Goal: Communication & Community: Answer question/provide support

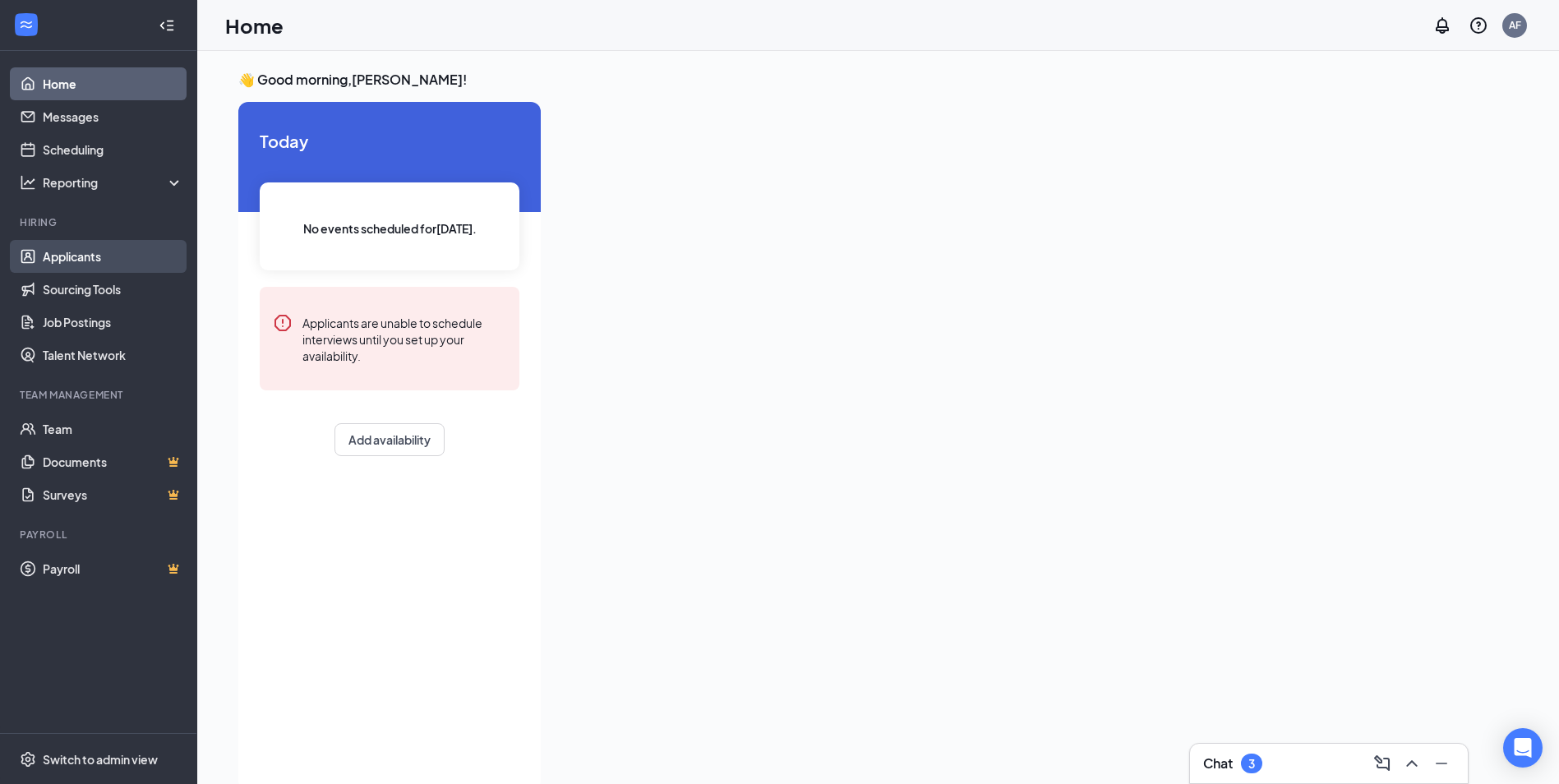
click at [124, 267] on link "Applicants" at bounding box center [113, 255] width 140 height 33
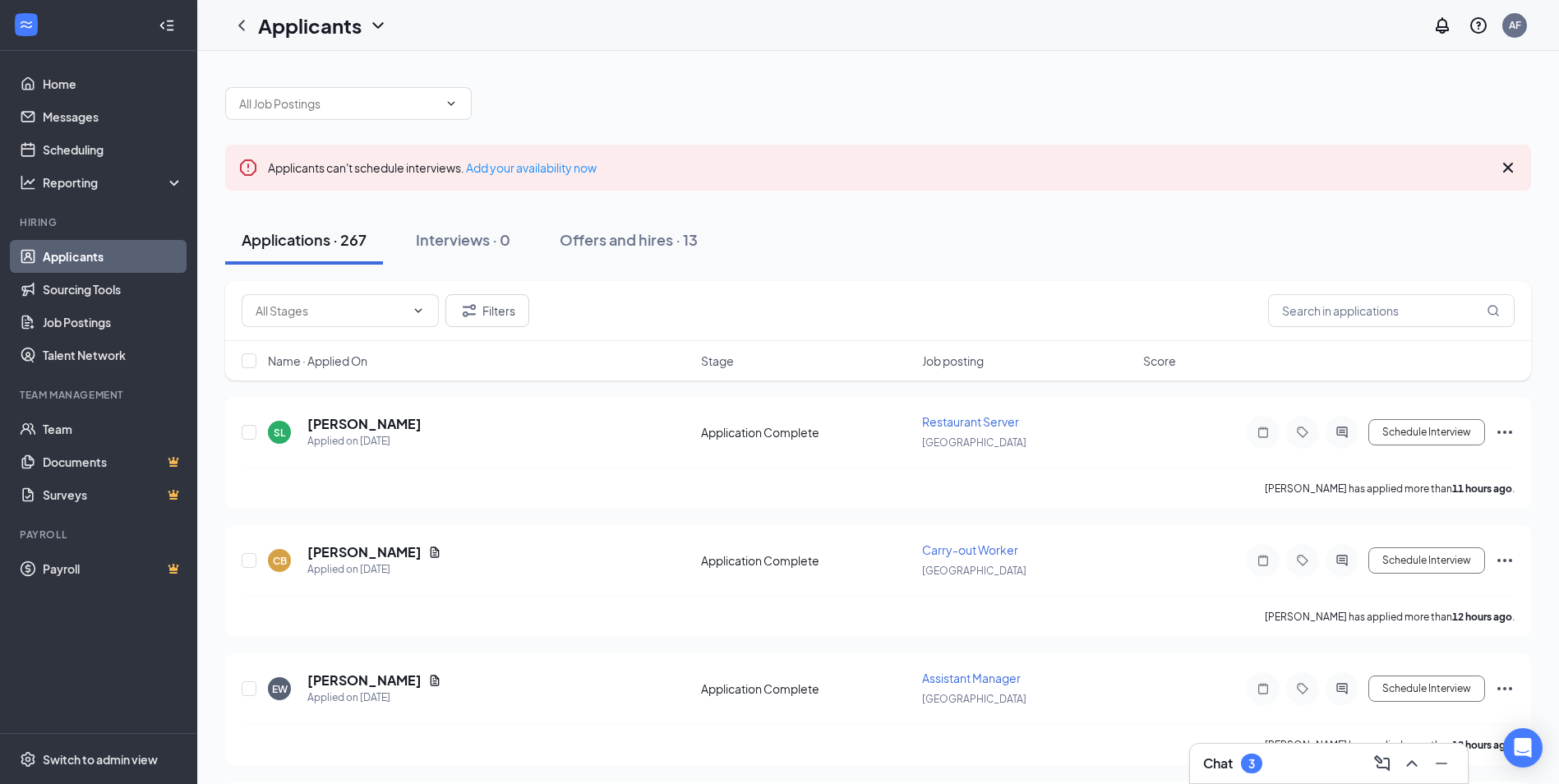
click at [1259, 762] on div "3" at bounding box center [1251, 762] width 22 height 20
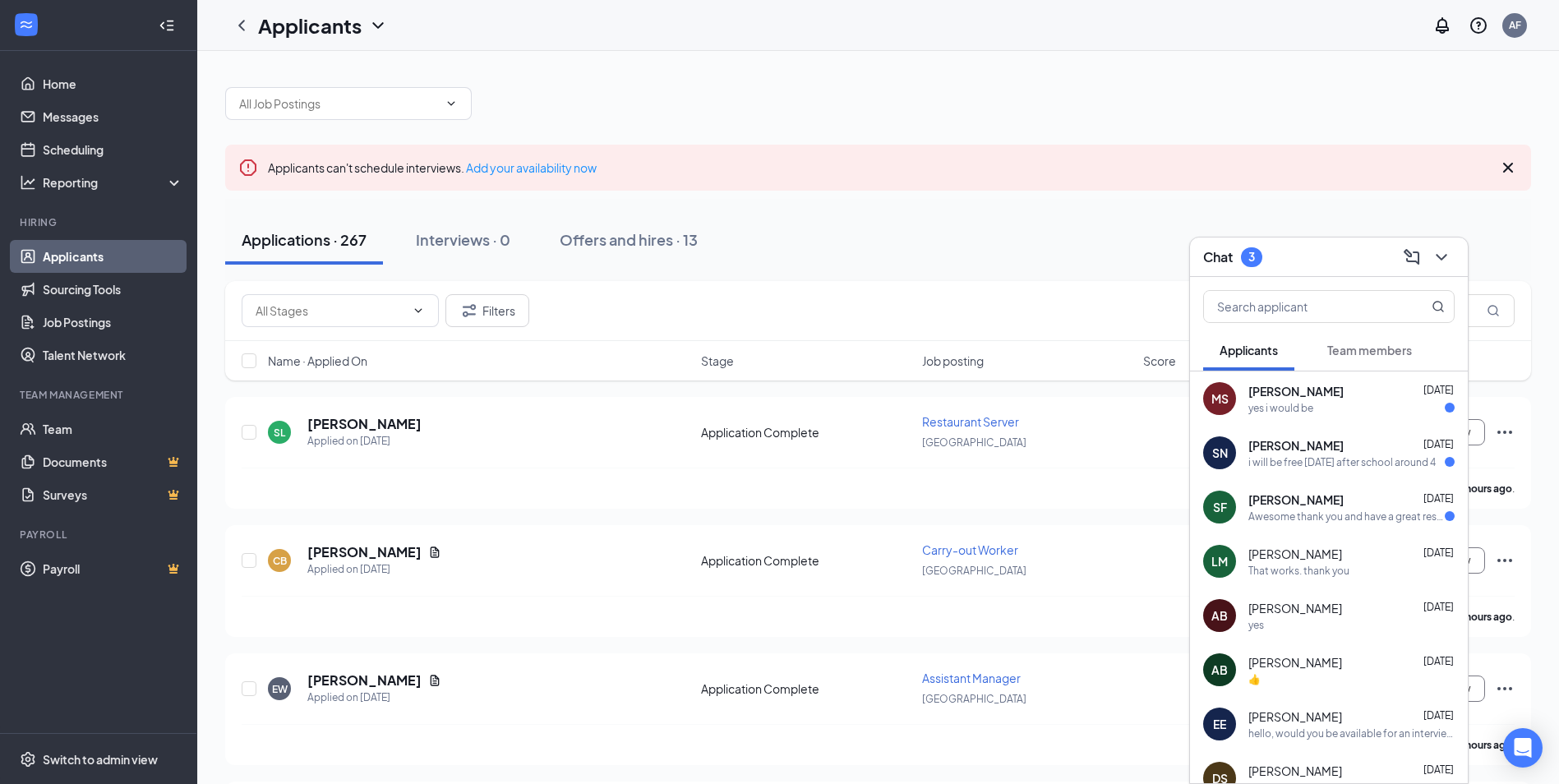
click at [1341, 520] on div "Awesome thank you and have a great rest of your day" at bounding box center [1347, 515] width 197 height 14
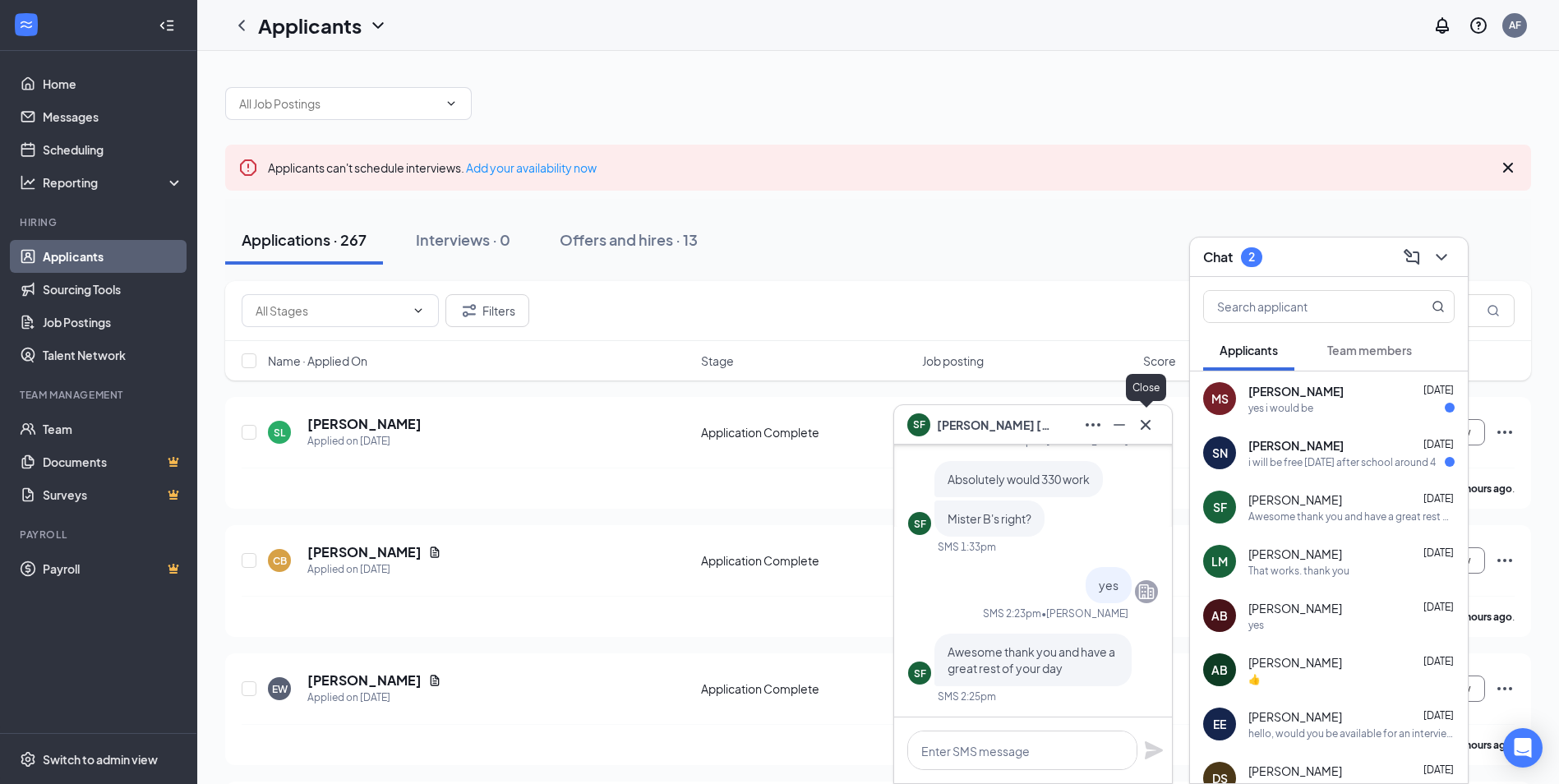
click at [1153, 417] on icon "Cross" at bounding box center [1145, 424] width 20 height 20
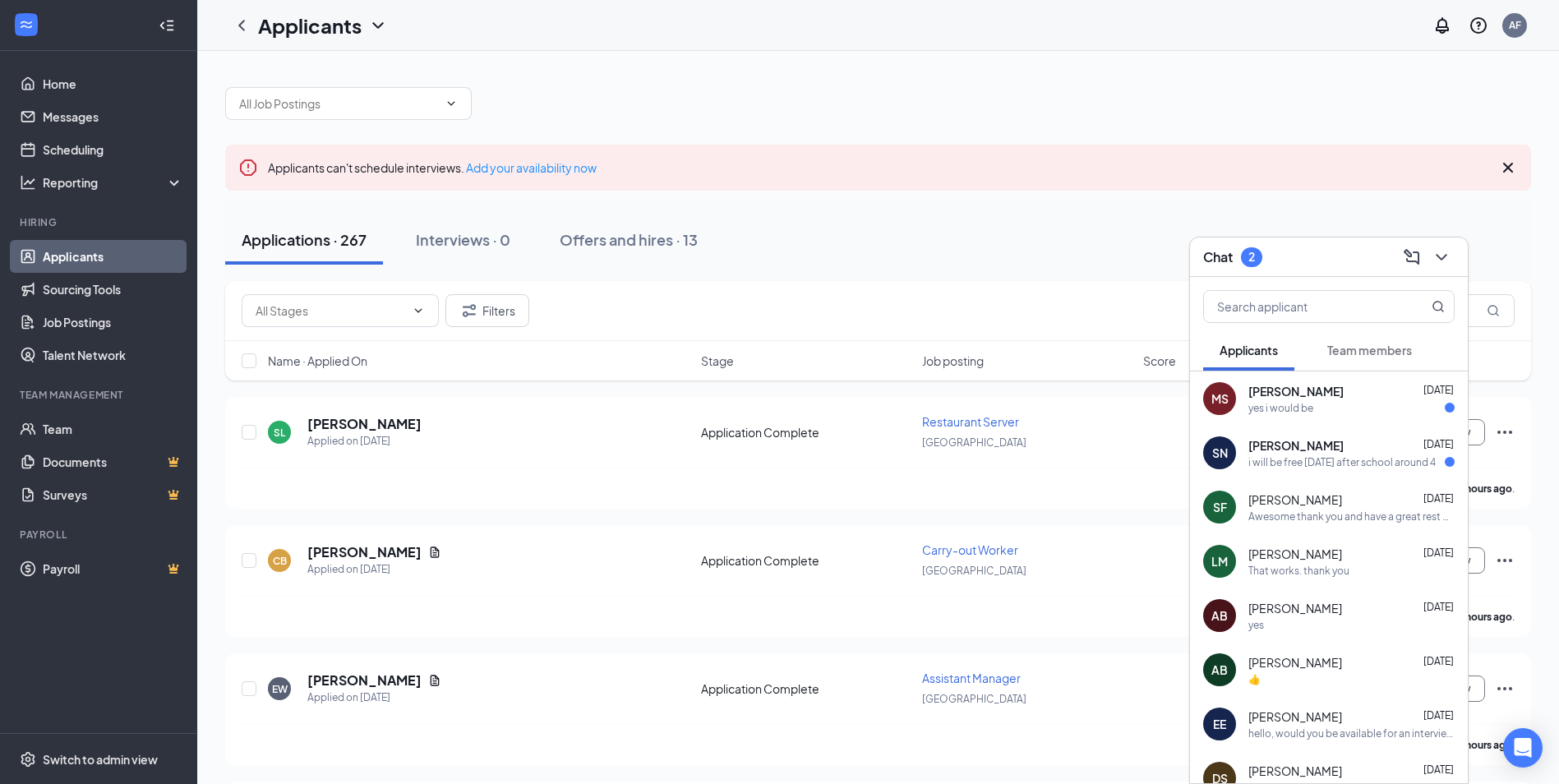
click at [1250, 448] on span "[PERSON_NAME]" at bounding box center [1296, 445] width 95 height 17
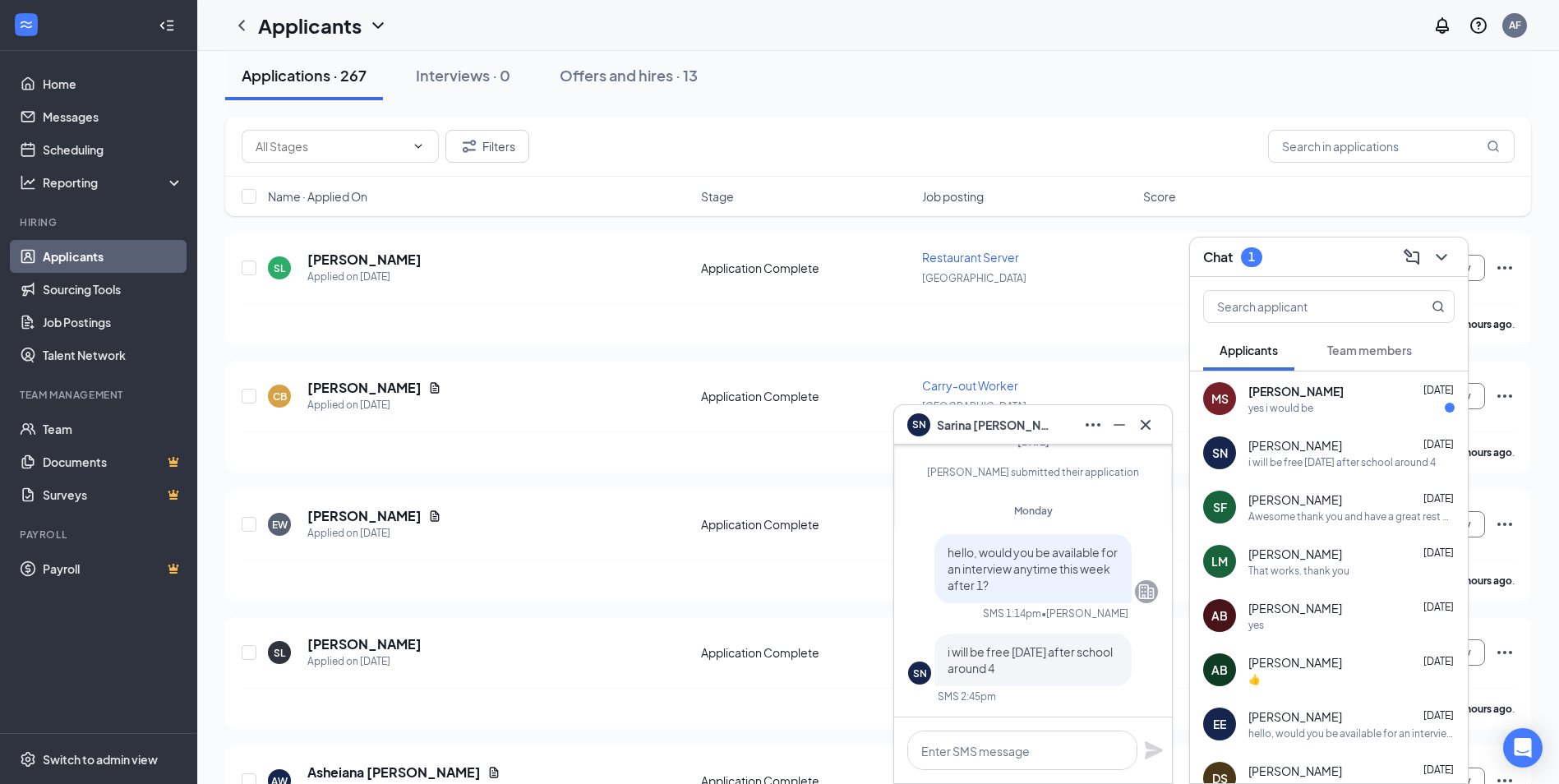
scroll to position [219, 0]
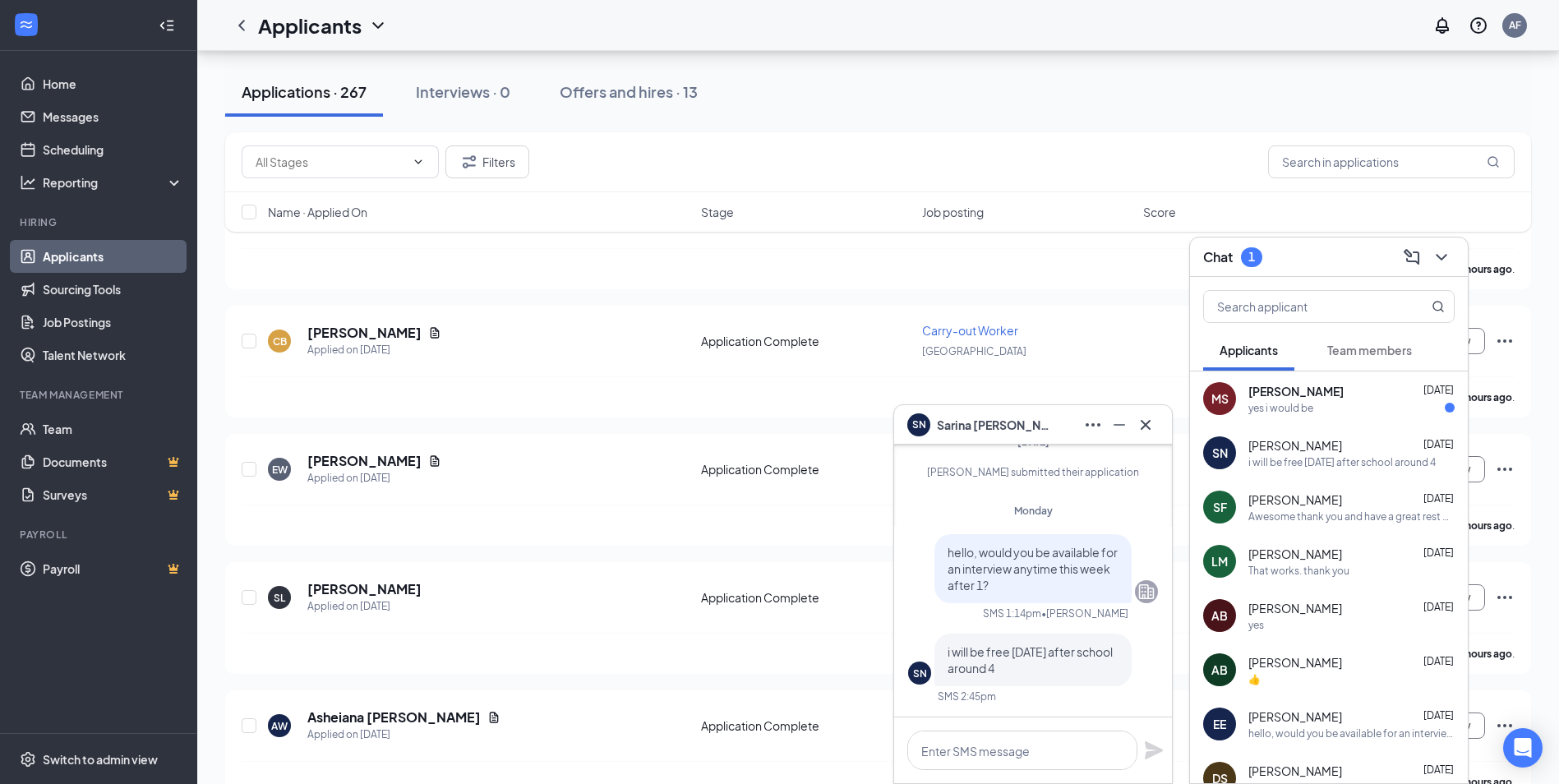
click at [1306, 414] on div "yes i would be" at bounding box center [1280, 408] width 65 height 14
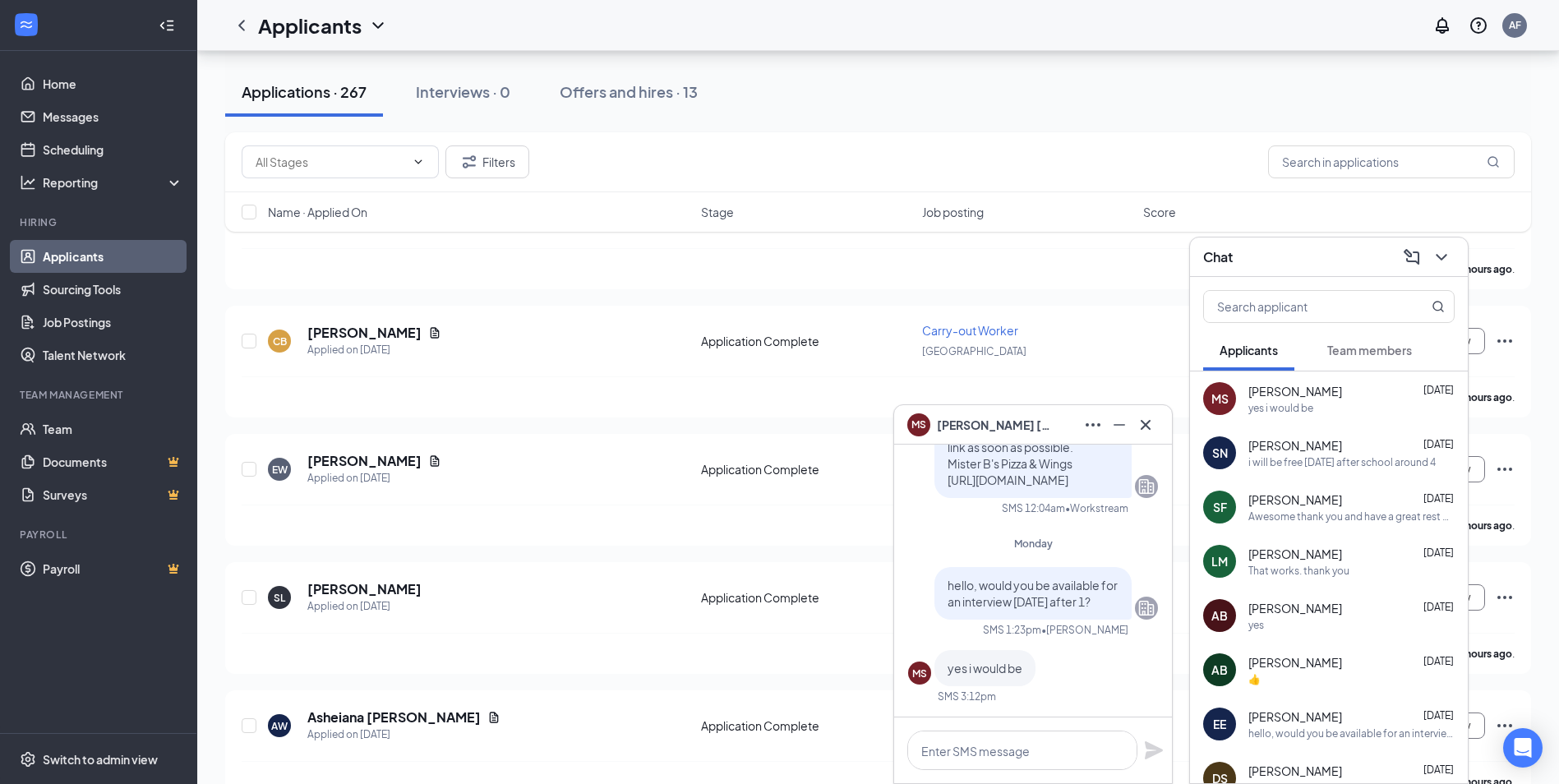
click at [1273, 441] on span "[PERSON_NAME]" at bounding box center [1295, 445] width 94 height 17
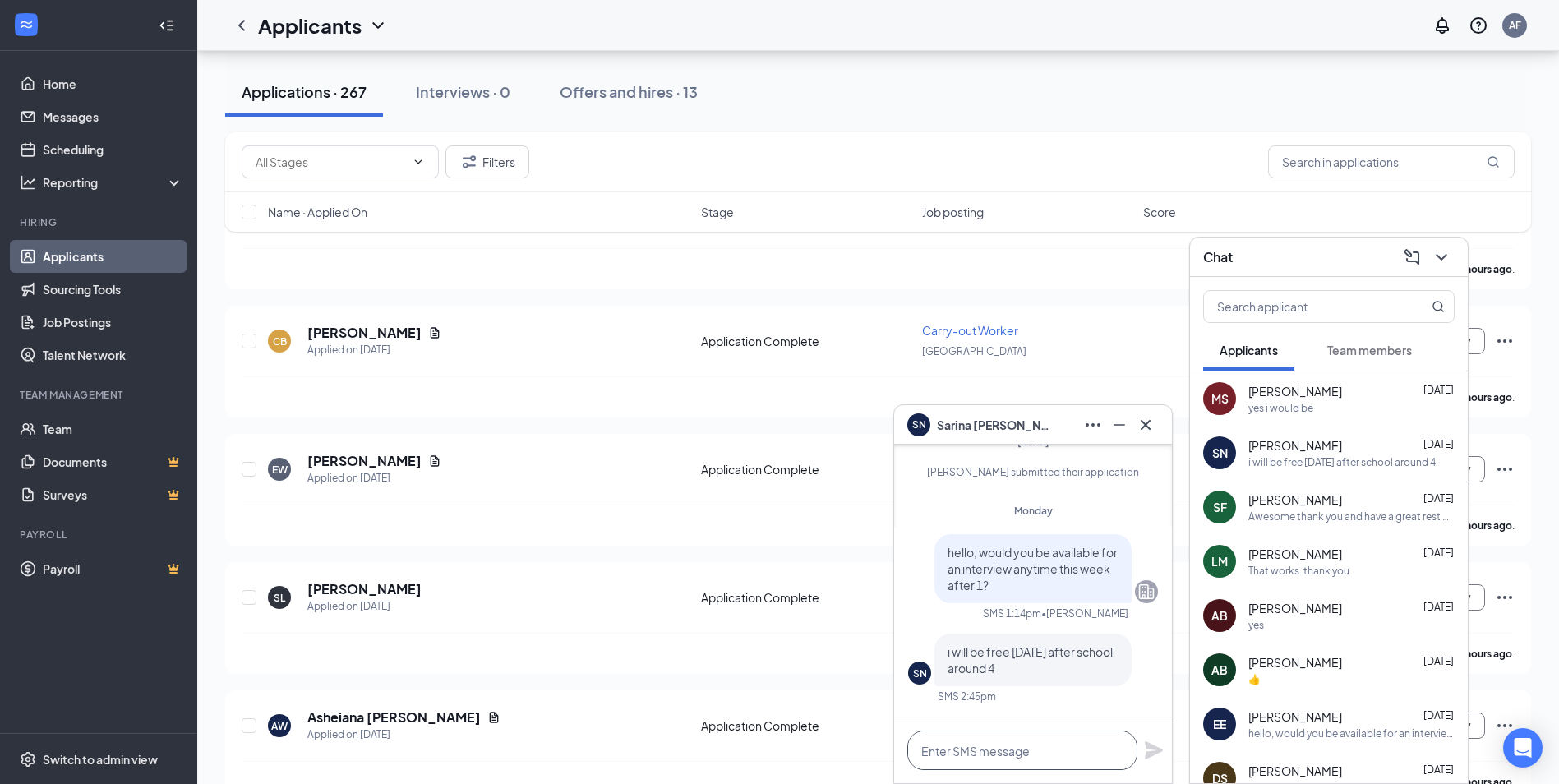
click at [1067, 763] on textarea at bounding box center [1022, 750] width 230 height 39
type textarea "Alright sounds good see you then"
click at [1151, 752] on icon "Plane" at bounding box center [1153, 749] width 18 height 18
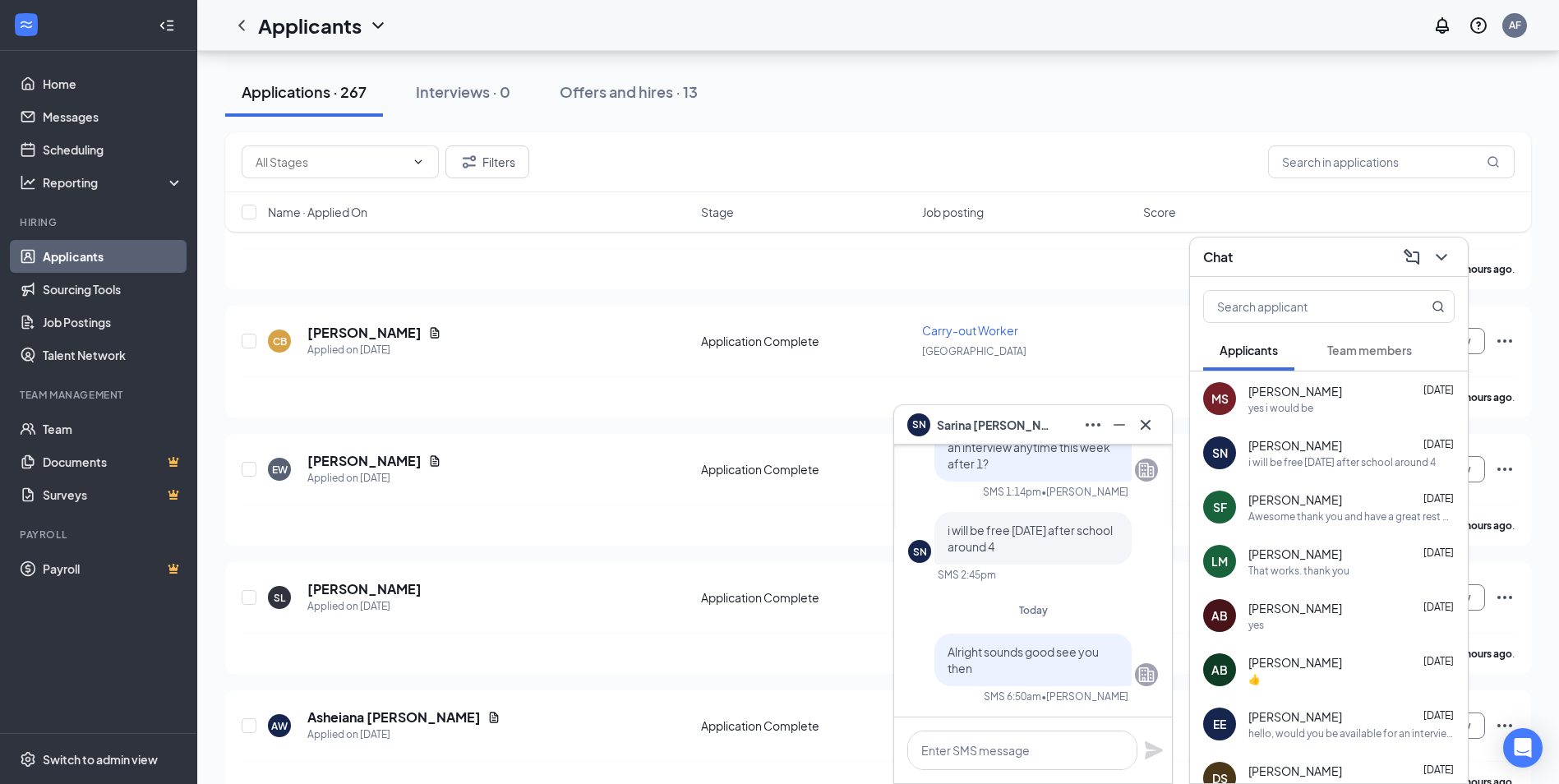
click at [1389, 416] on div "MS Morgan Shuck Aug 25 yes i would be" at bounding box center [1329, 399] width 278 height 54
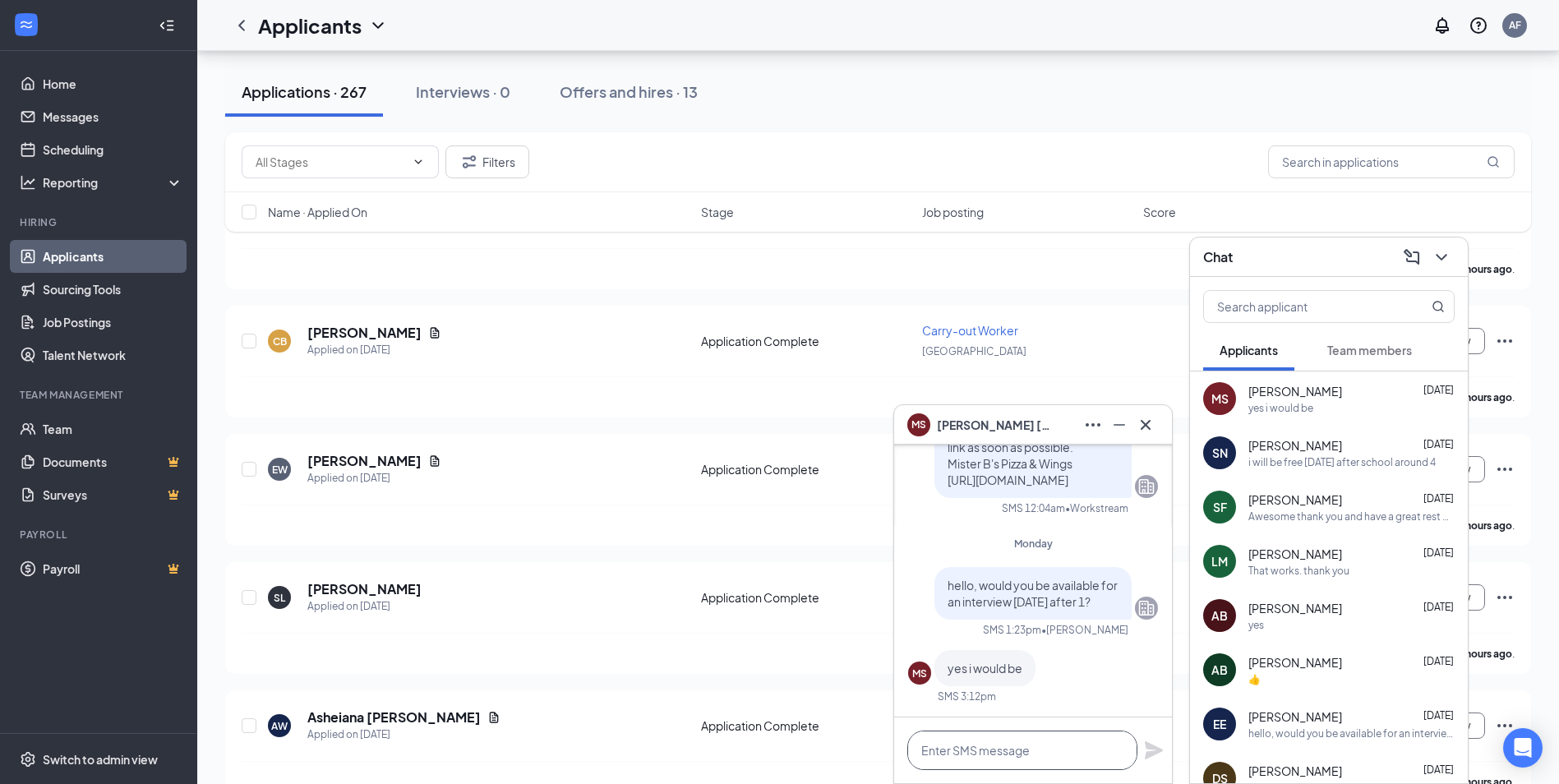
click at [1032, 745] on textarea at bounding box center [1022, 750] width 230 height 39
type textarea "a"
type textarea "alright sounds good see you then"
click at [1156, 748] on icon "Plane" at bounding box center [1153, 749] width 18 height 18
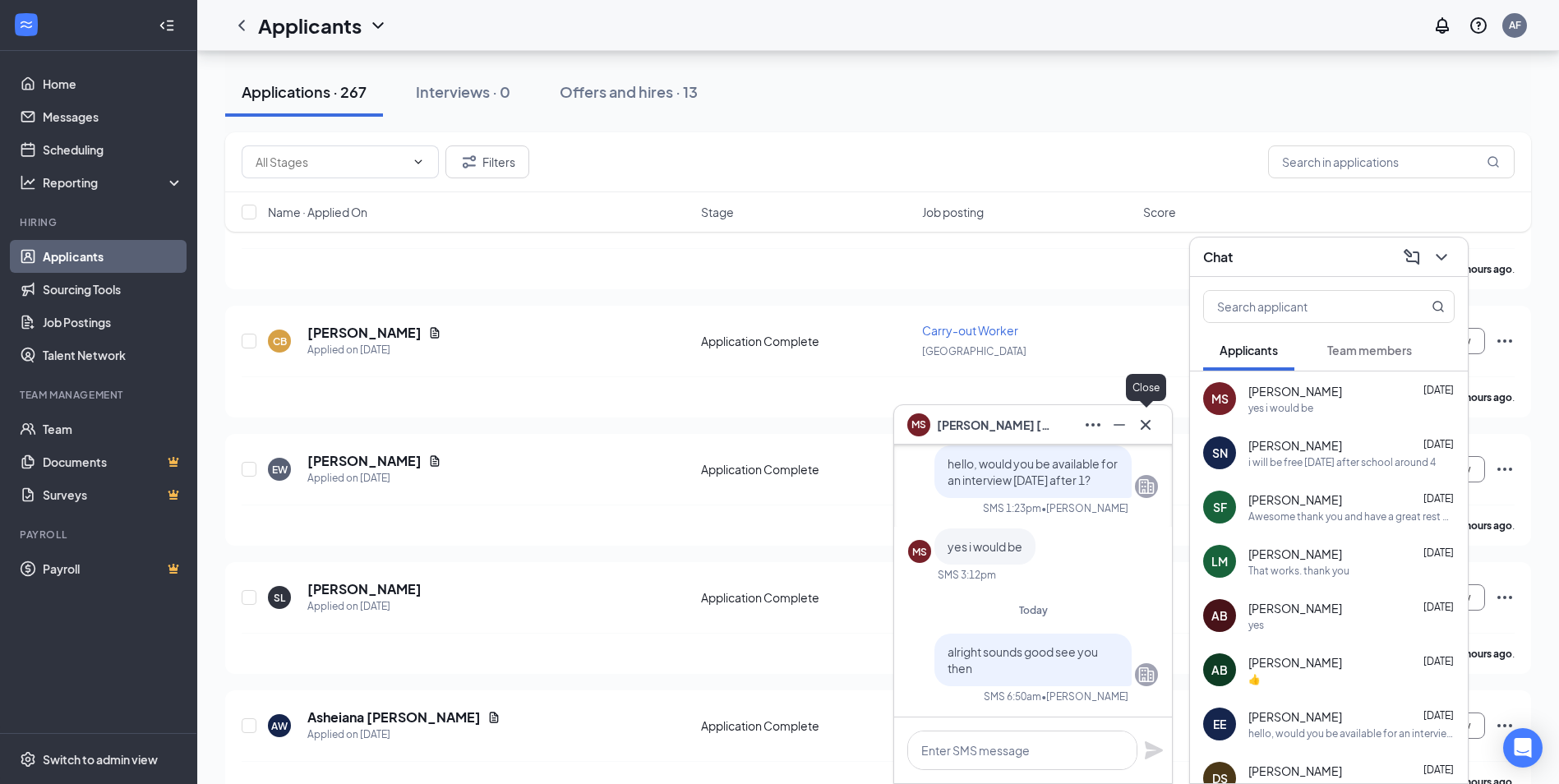
click at [1143, 423] on icon "Cross" at bounding box center [1145, 424] width 20 height 20
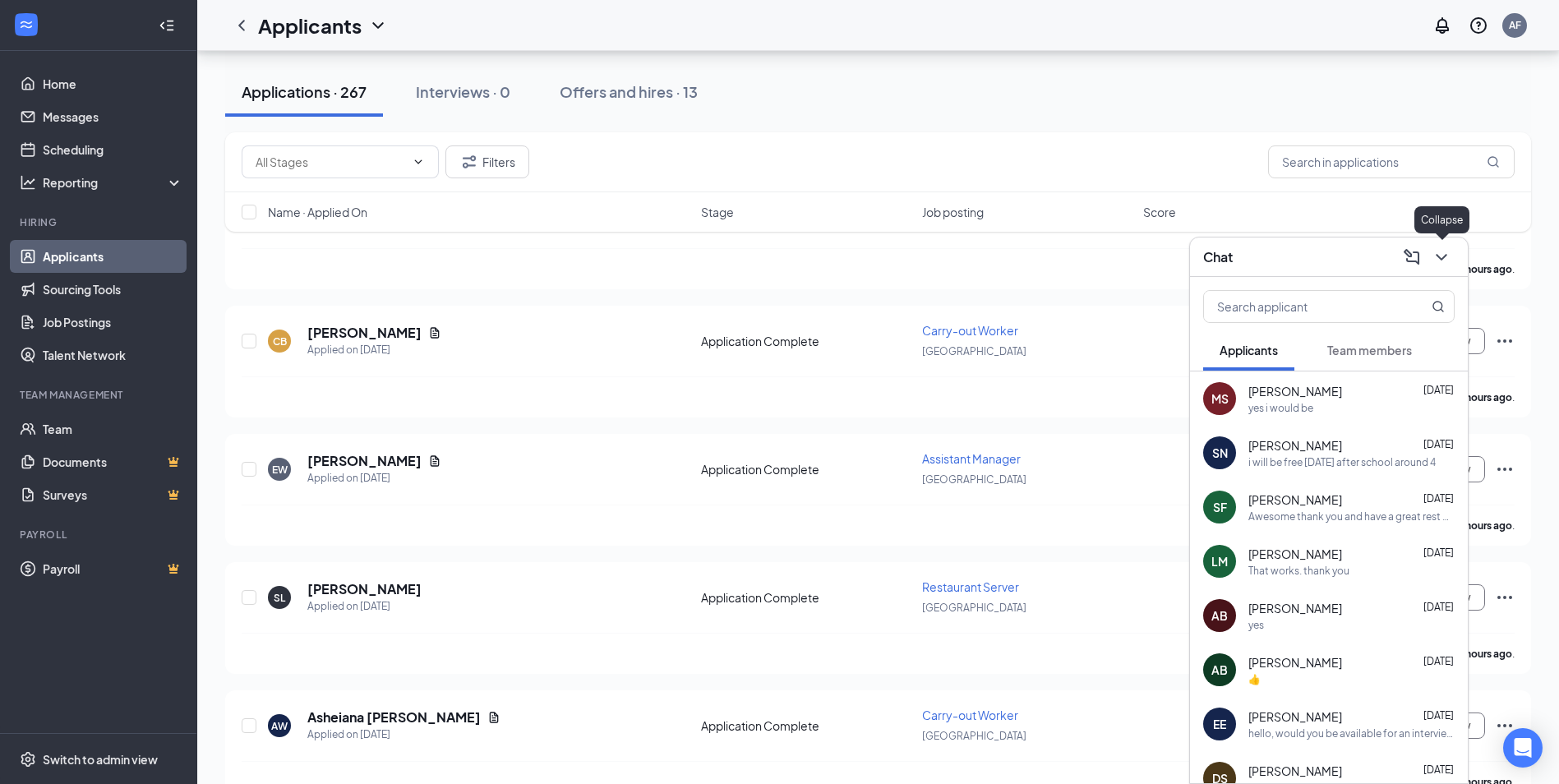
click at [1434, 252] on icon "ChevronDown" at bounding box center [1441, 256] width 20 height 20
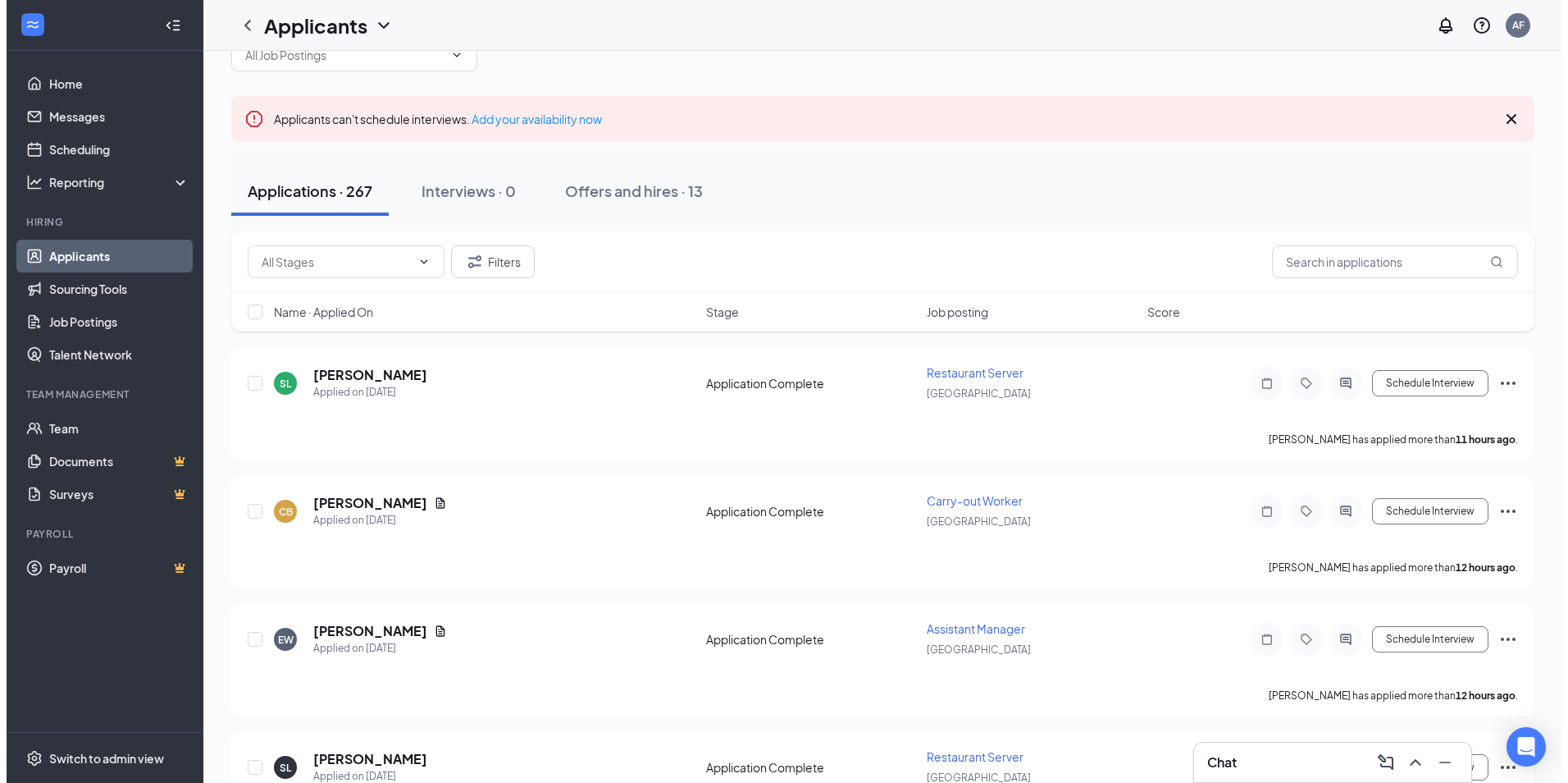
scroll to position [0, 0]
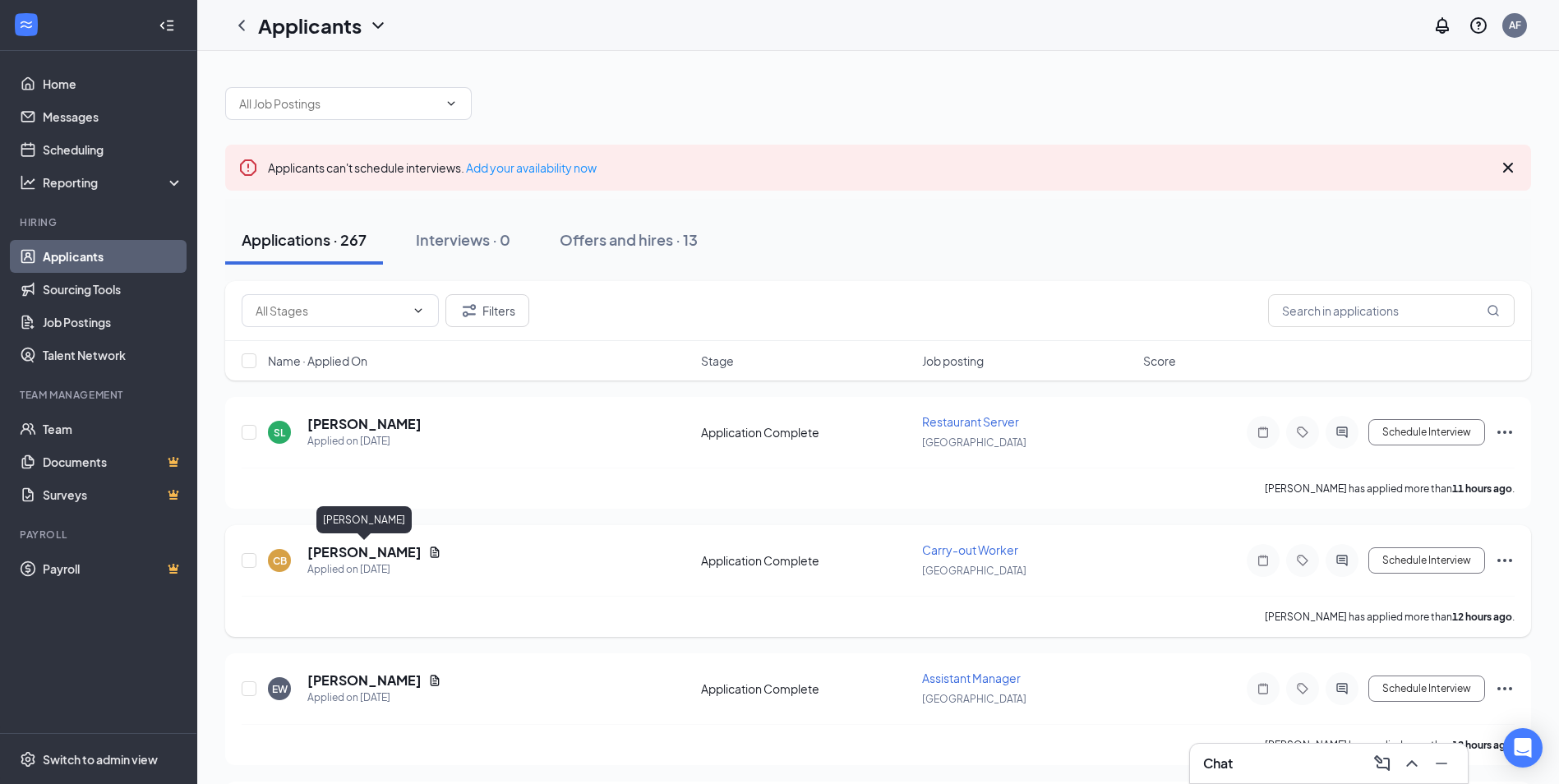
click at [407, 549] on h5 "[PERSON_NAME]" at bounding box center [364, 551] width 114 height 18
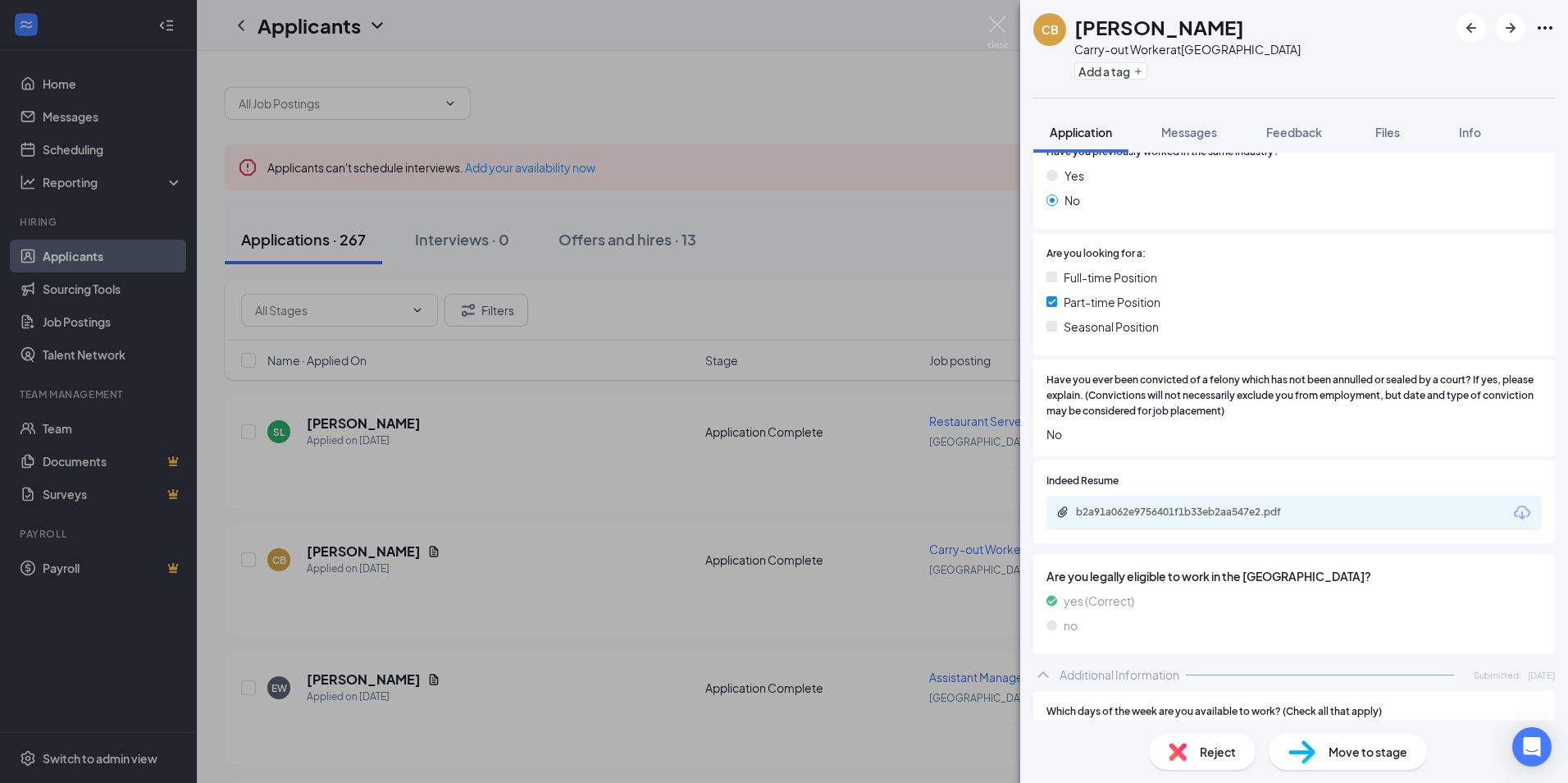
scroll to position [219, 0]
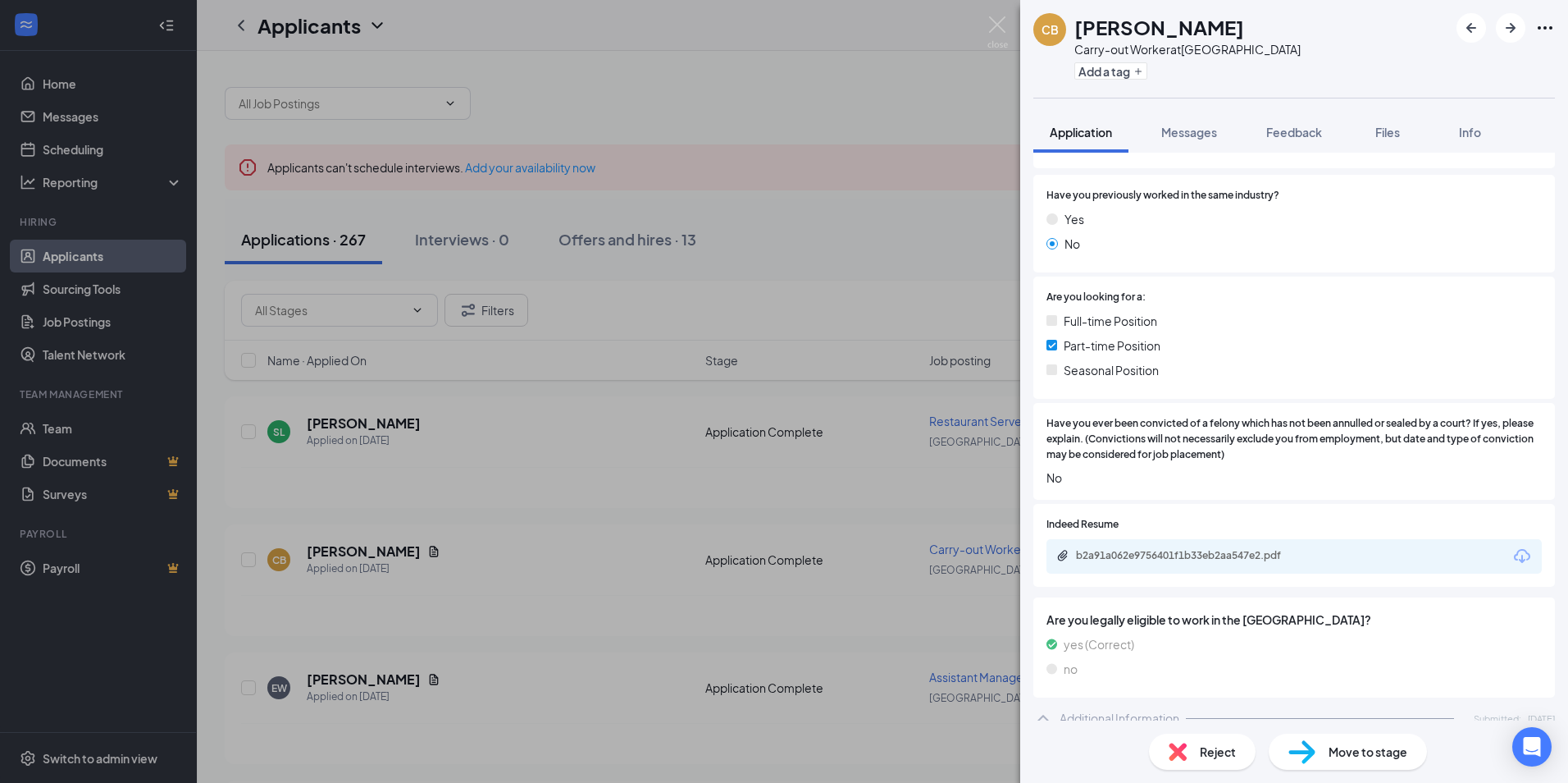
click at [1512, 562] on icon "Download" at bounding box center [1521, 556] width 20 height 20
drag, startPoint x: 491, startPoint y: 546, endPoint x: 522, endPoint y: 561, distance: 34.4
click at [492, 546] on div "CB Chloe Boatwright Carry-out Worker at Evansville Add a tag Application Messag…" at bounding box center [784, 392] width 1568 height 783
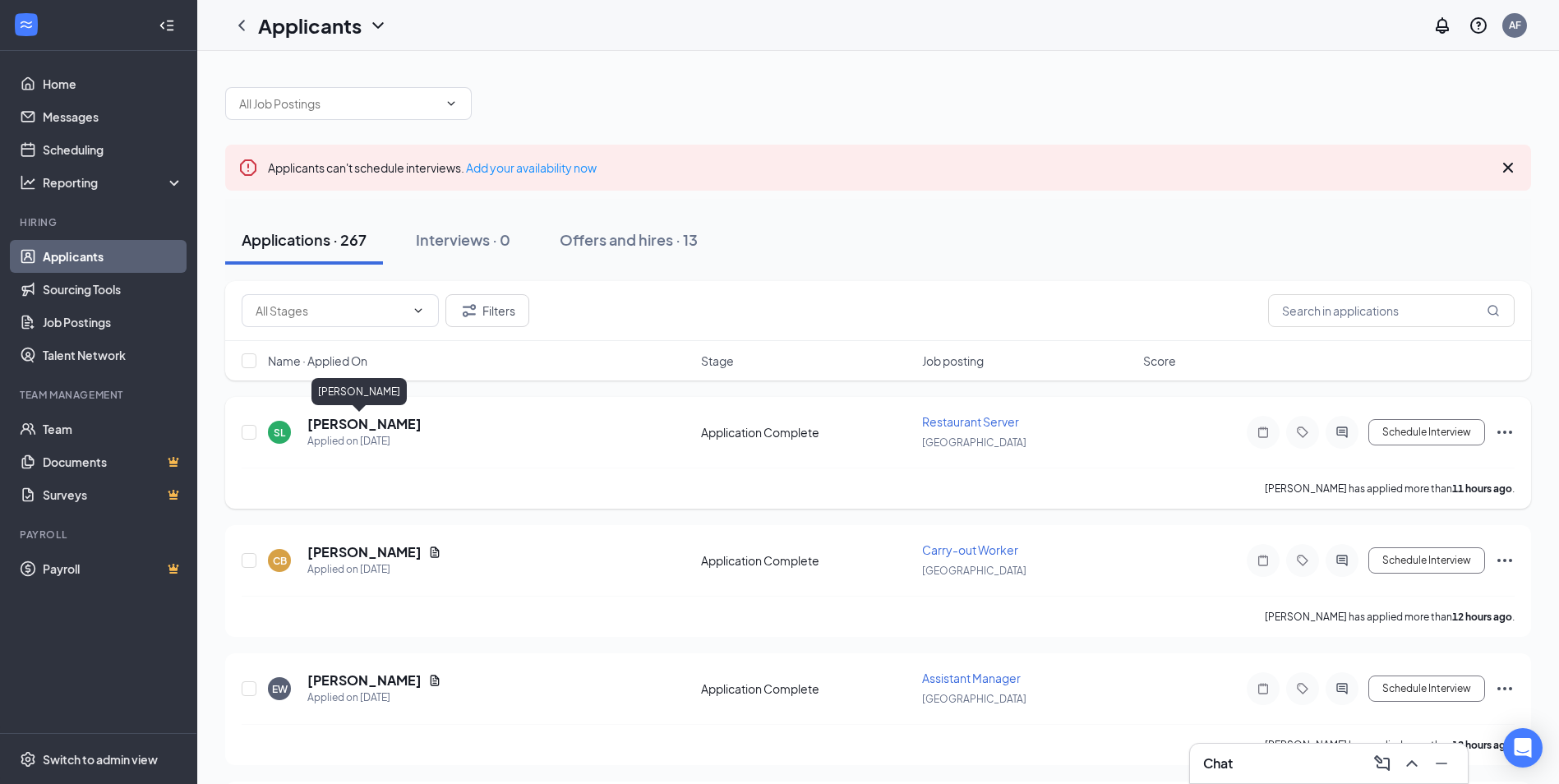
click at [361, 428] on h5 "[PERSON_NAME]" at bounding box center [364, 423] width 114 height 18
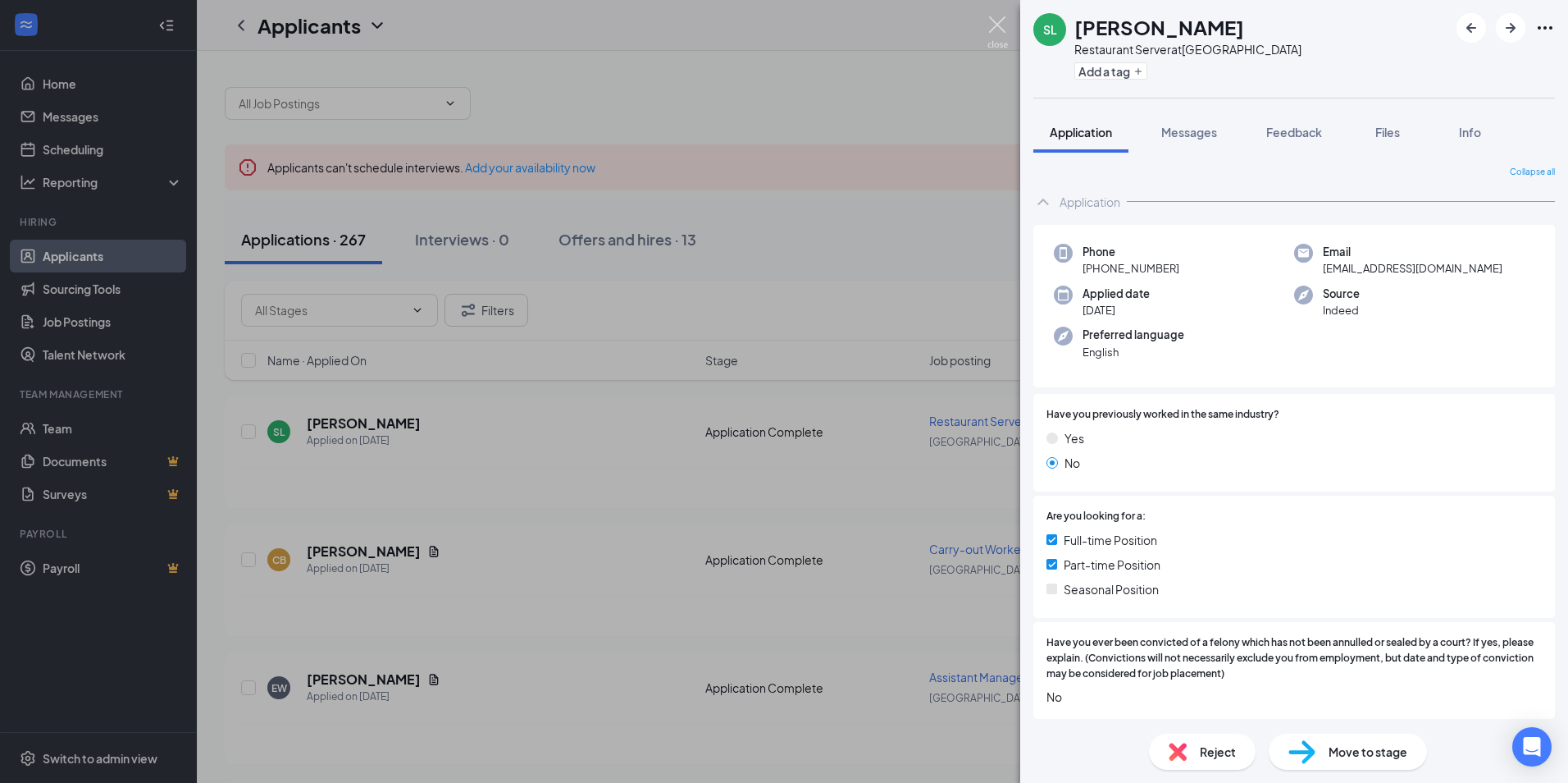
click at [999, 33] on img at bounding box center [997, 33] width 21 height 32
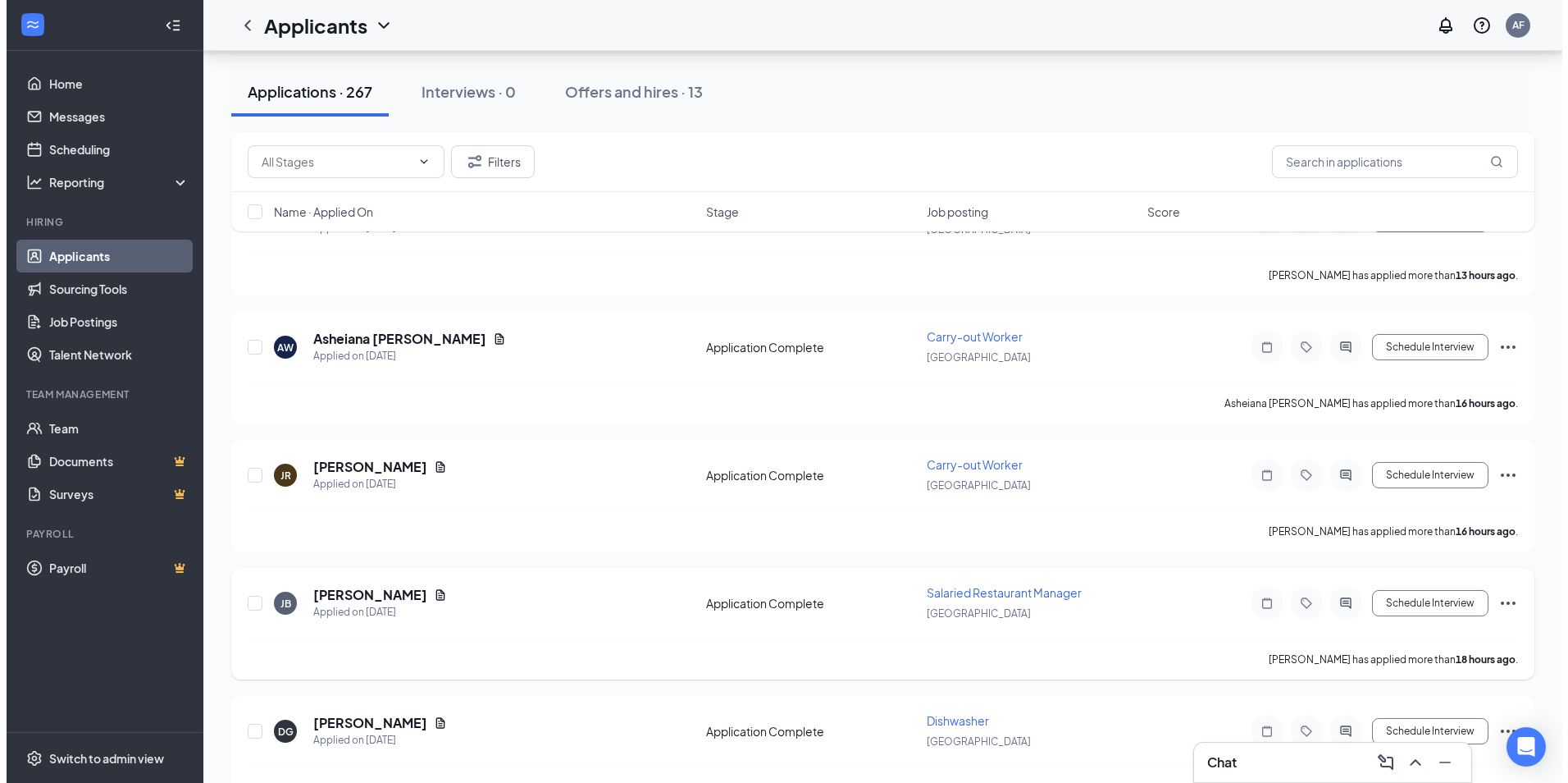
scroll to position [657, 0]
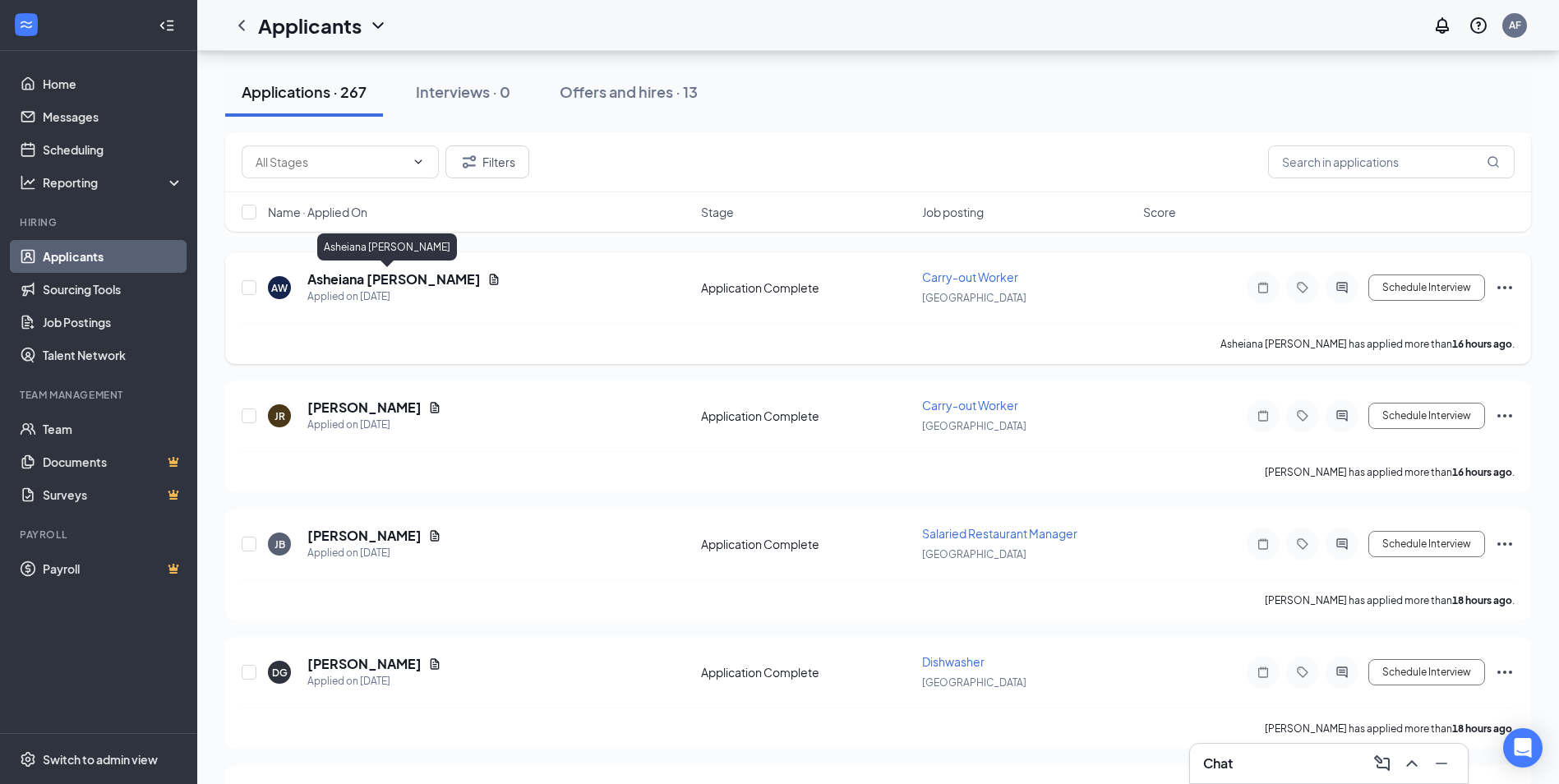
click at [387, 281] on h5 "Asheiana [PERSON_NAME]" at bounding box center [393, 279] width 173 height 18
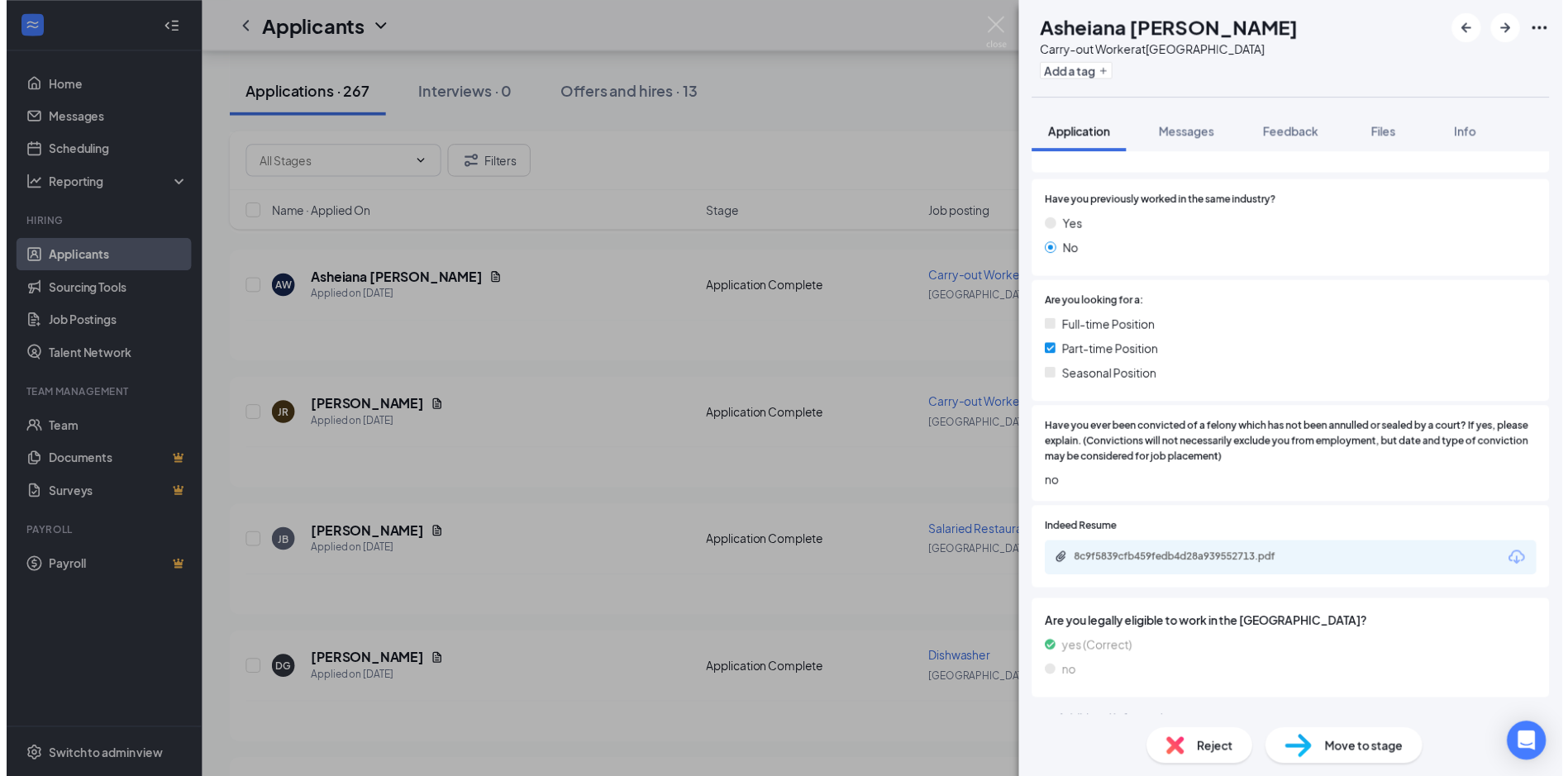
scroll to position [440, 0]
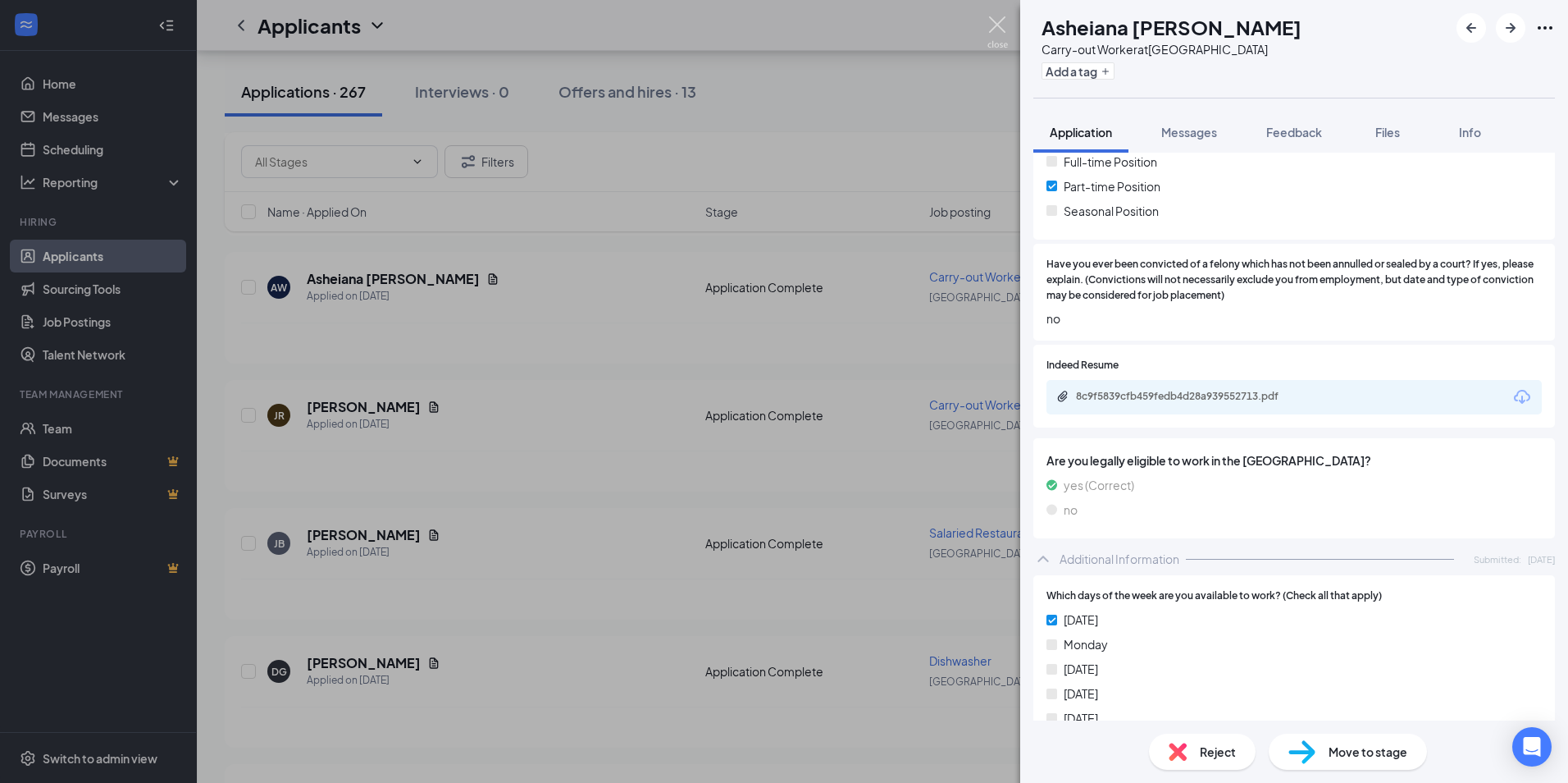
click at [990, 37] on img at bounding box center [997, 33] width 21 height 32
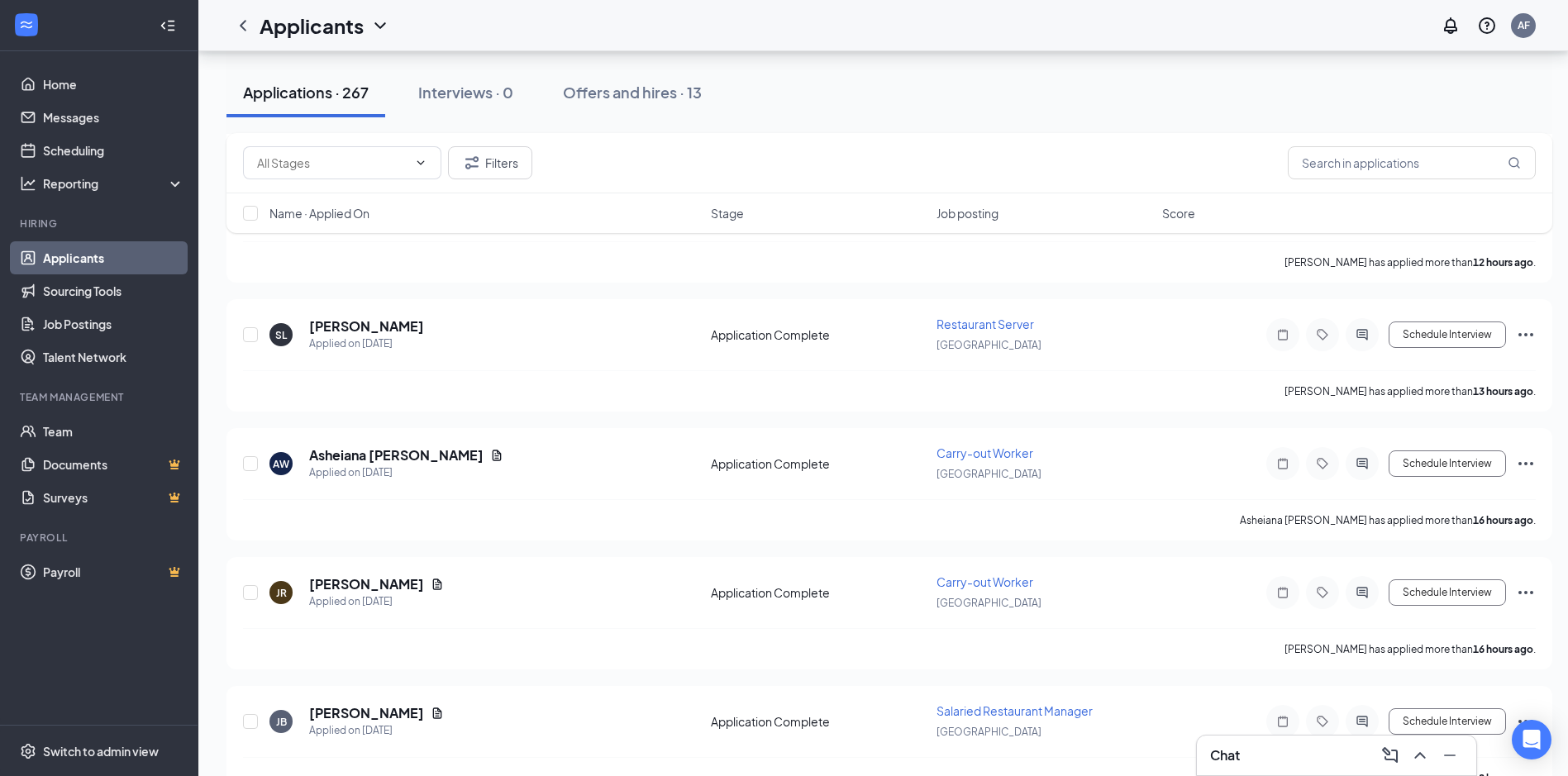
scroll to position [220, 0]
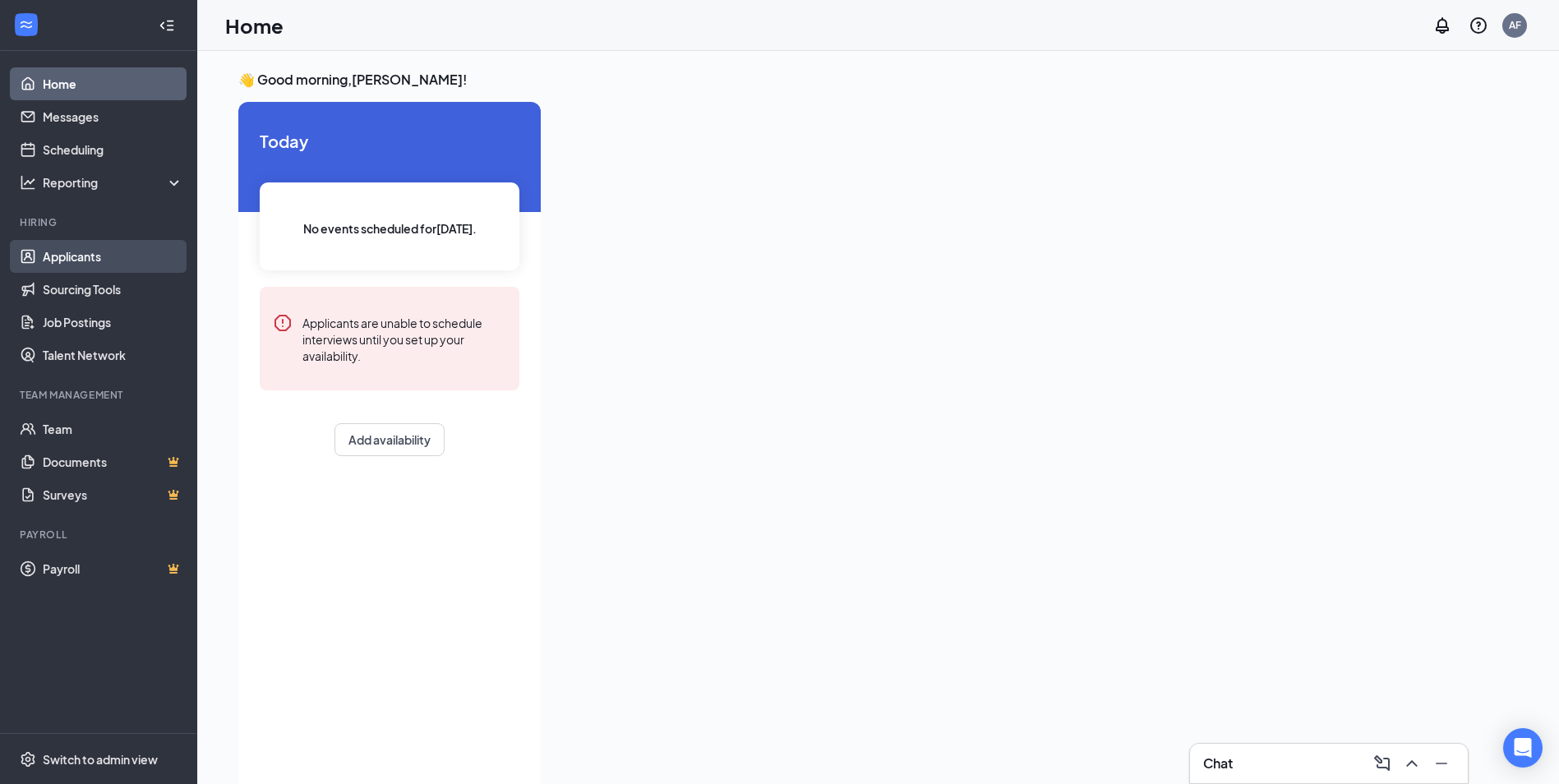
click at [105, 260] on link "Applicants" at bounding box center [113, 255] width 140 height 33
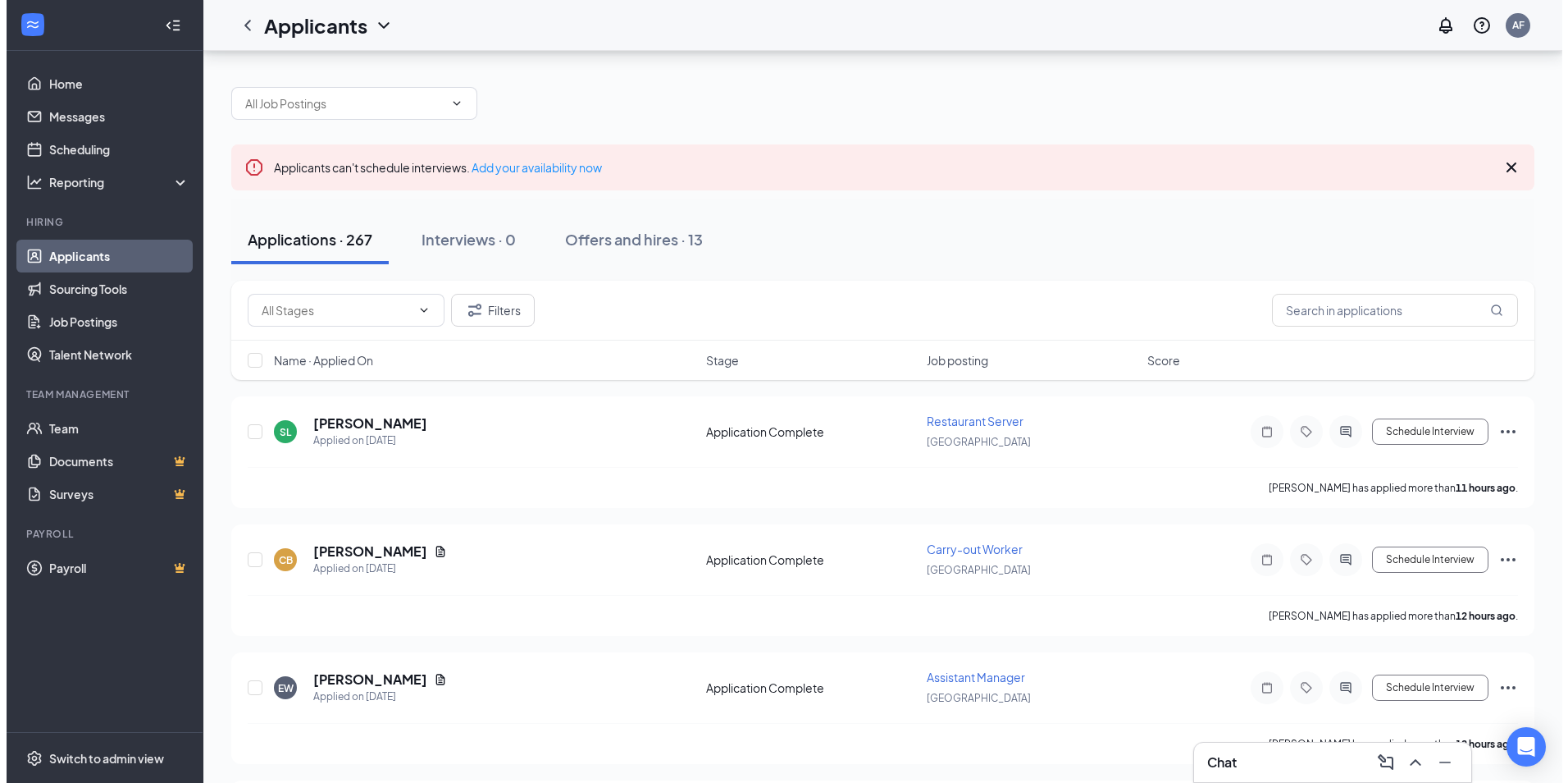
scroll to position [219, 0]
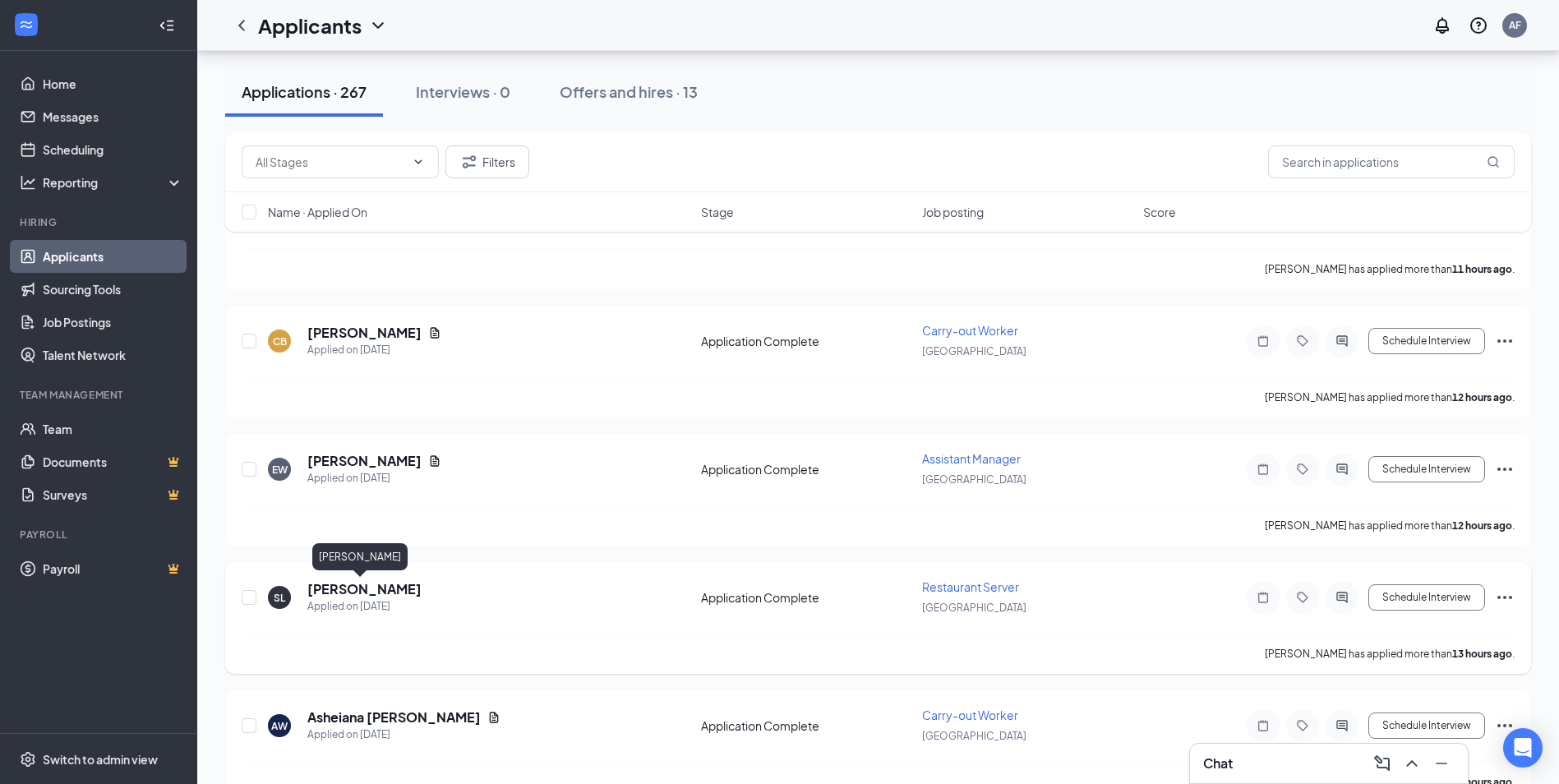
click at [369, 590] on h5 "[PERSON_NAME]" at bounding box center [364, 588] width 114 height 18
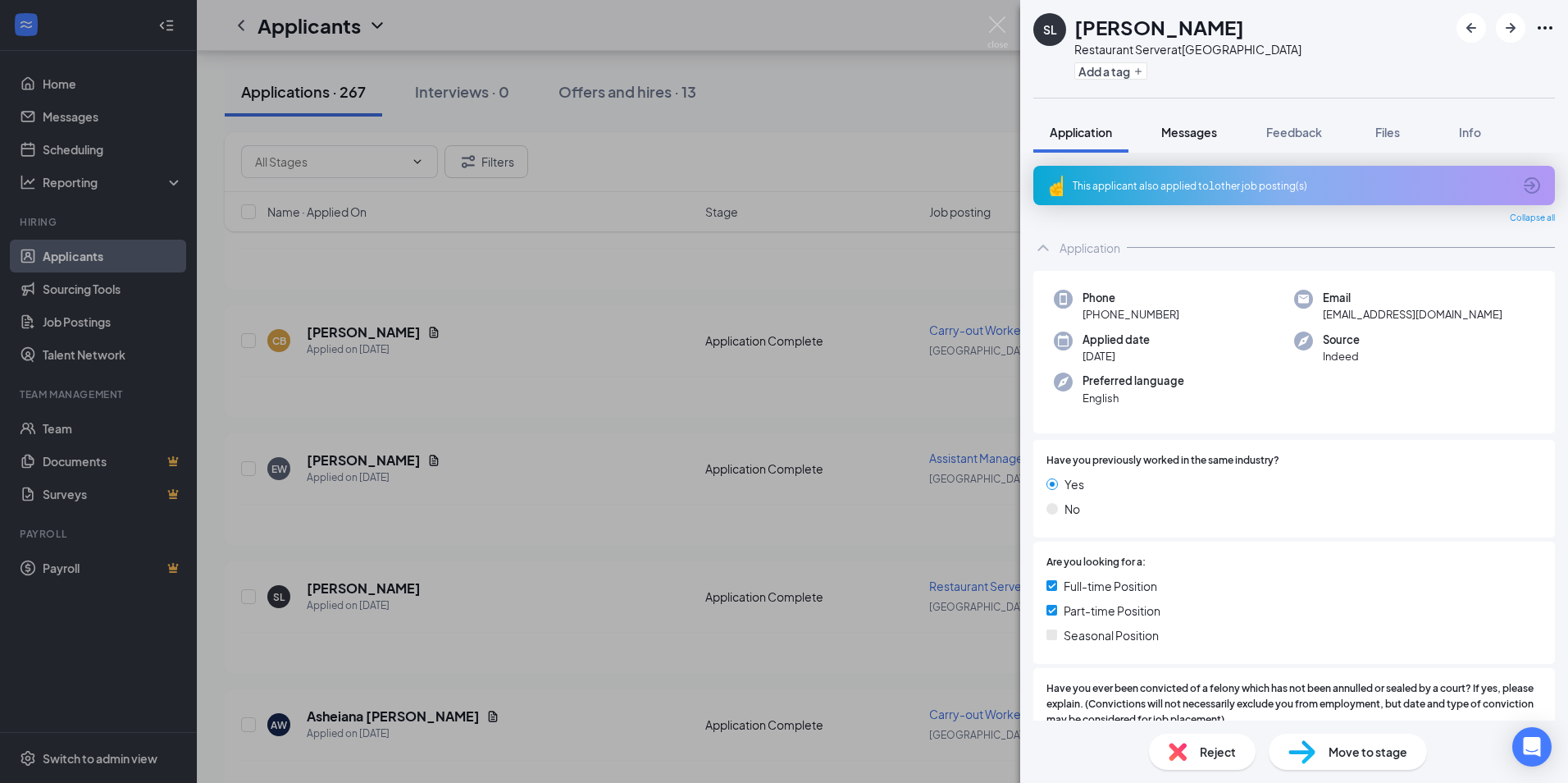
click at [1194, 132] on span "Messages" at bounding box center [1189, 132] width 56 height 15
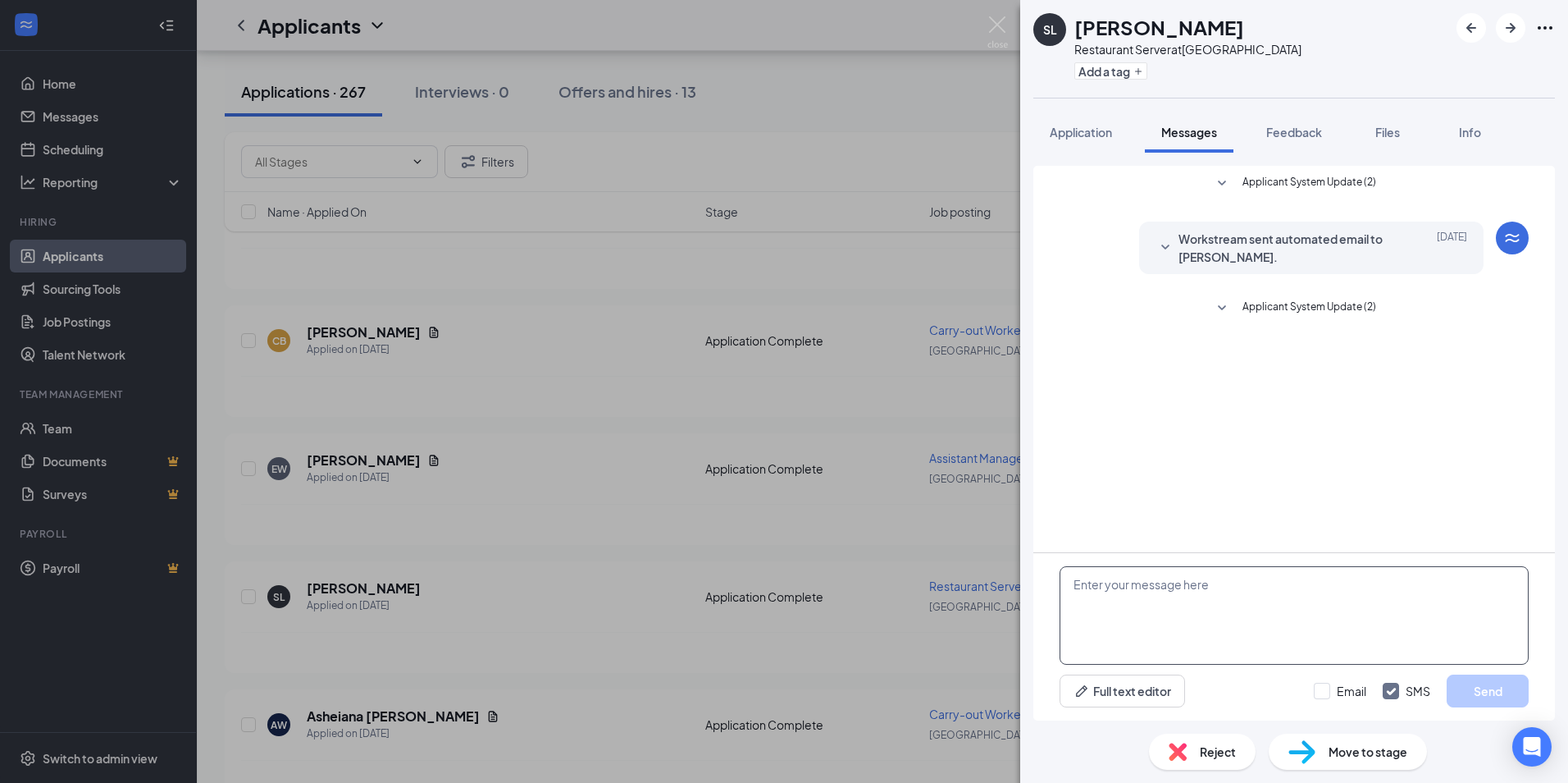
click at [1288, 646] on textarea at bounding box center [1294, 615] width 469 height 98
click at [1435, 579] on textarea "hello, would you be available for an interview [DATE] after 1" at bounding box center [1294, 615] width 469 height 98
type textarea "hello, would you be available for an interview [DATE] after 1?"
click at [1492, 697] on button "Send" at bounding box center [1488, 690] width 82 height 33
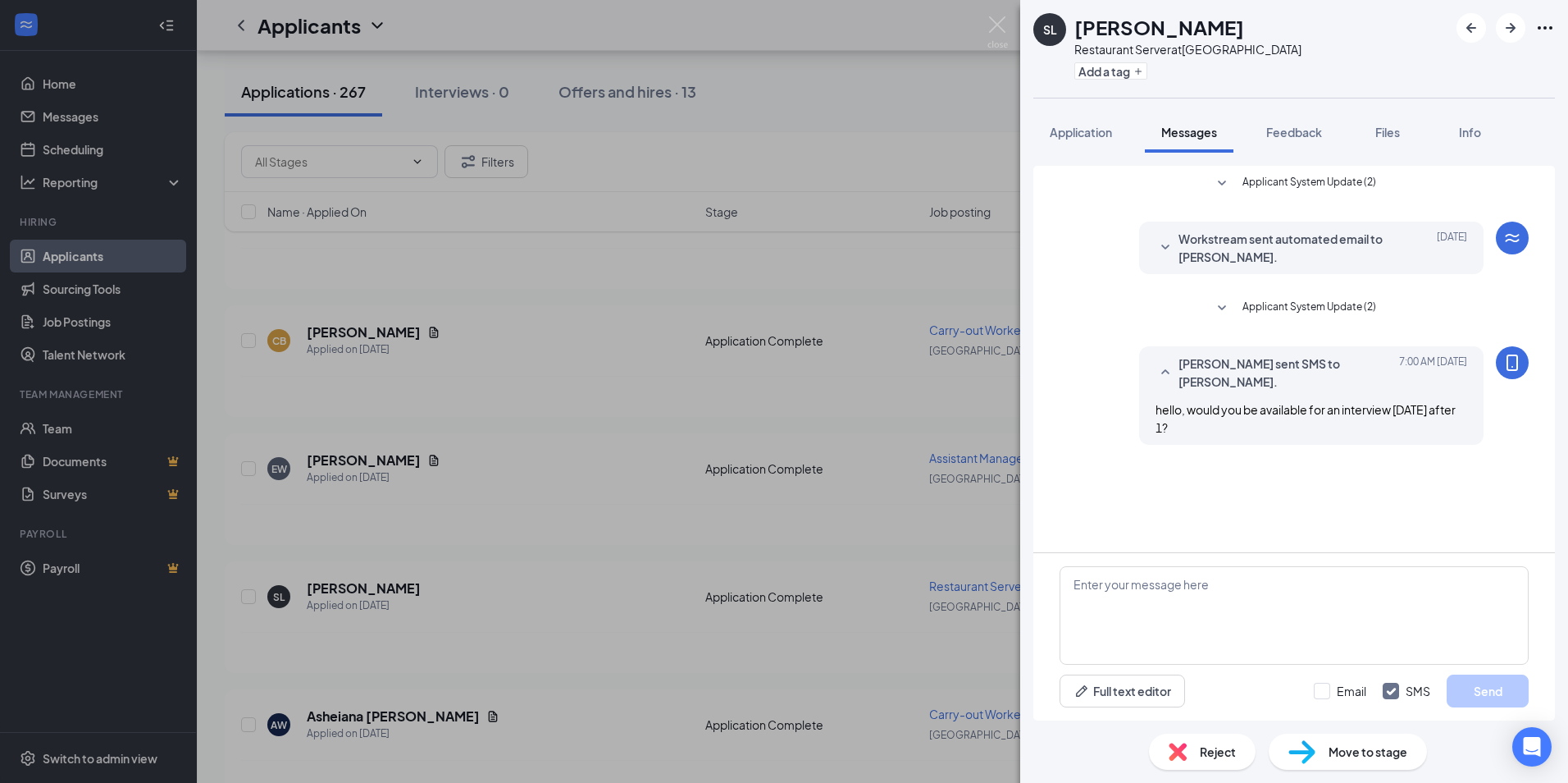
click at [982, 45] on div "SL [PERSON_NAME] Restaurant Server at [GEOGRAPHIC_DATA] Add a tag Application M…" at bounding box center [784, 392] width 1568 height 783
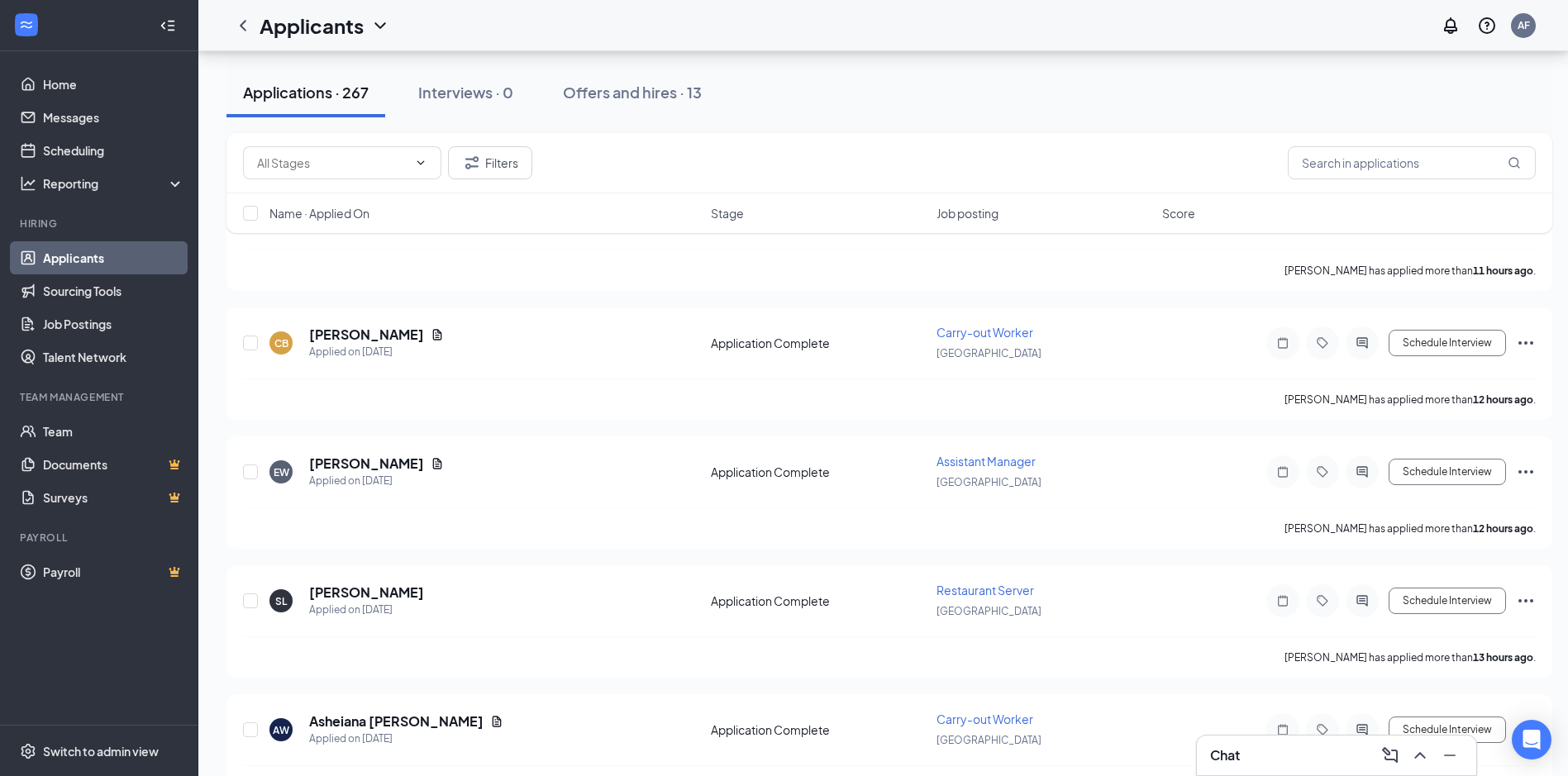
click at [1313, 754] on div "Chat" at bounding box center [1336, 755] width 253 height 26
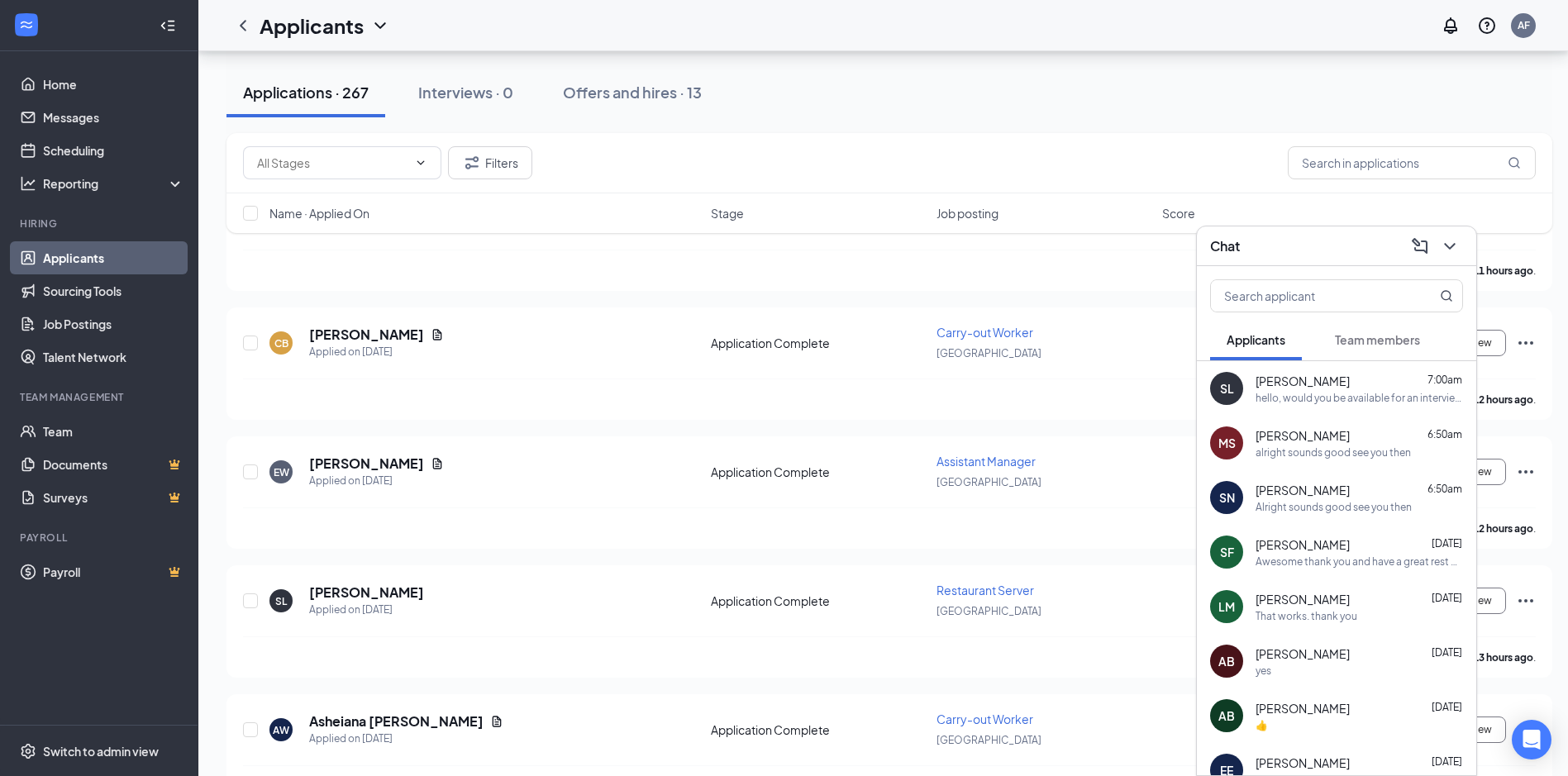
scroll to position [214, 0]
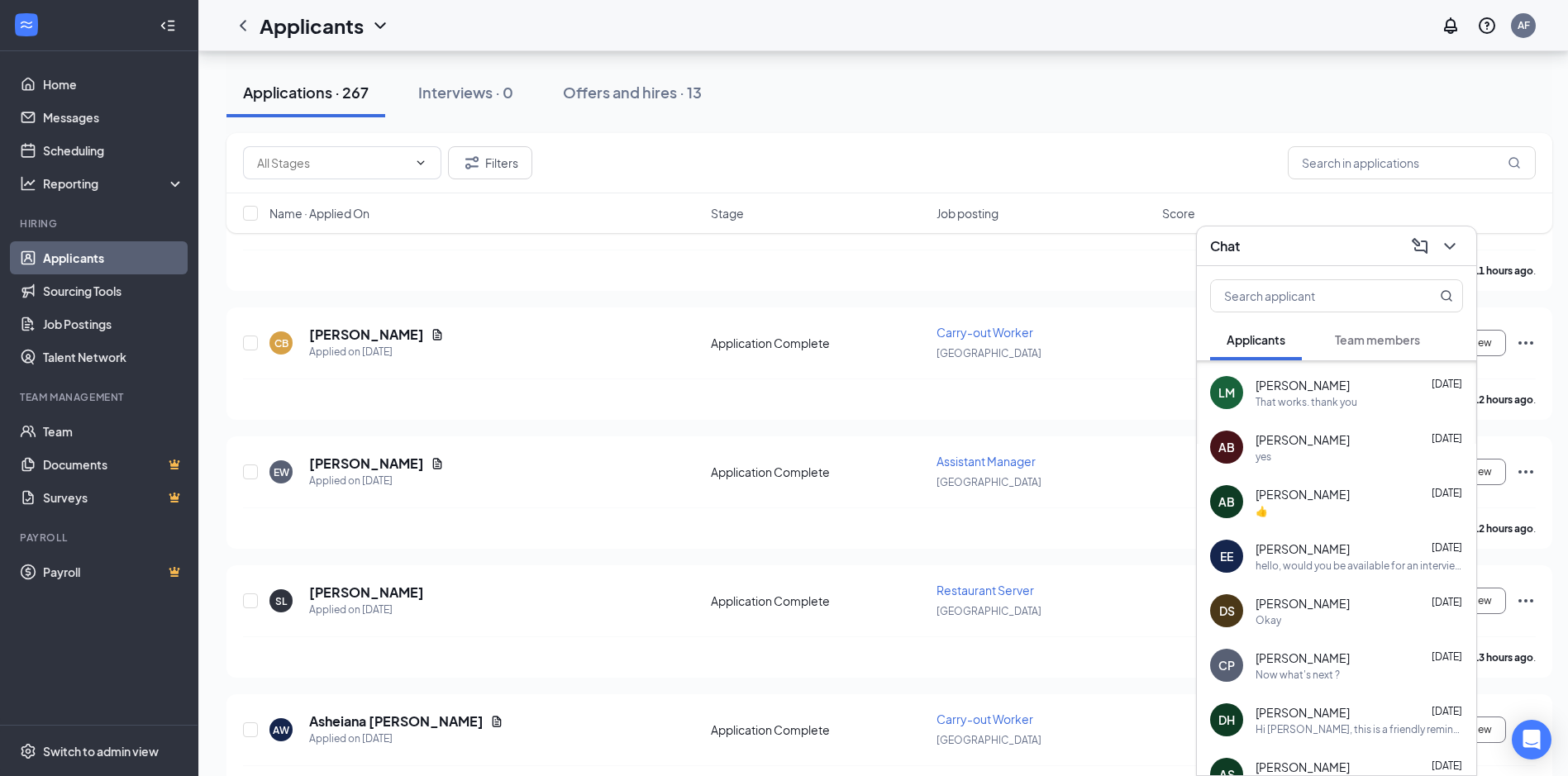
click at [1334, 573] on div "EE [PERSON_NAME] [DATE] hello, would you be available for an interview [DATE] a…" at bounding box center [1336, 556] width 280 height 55
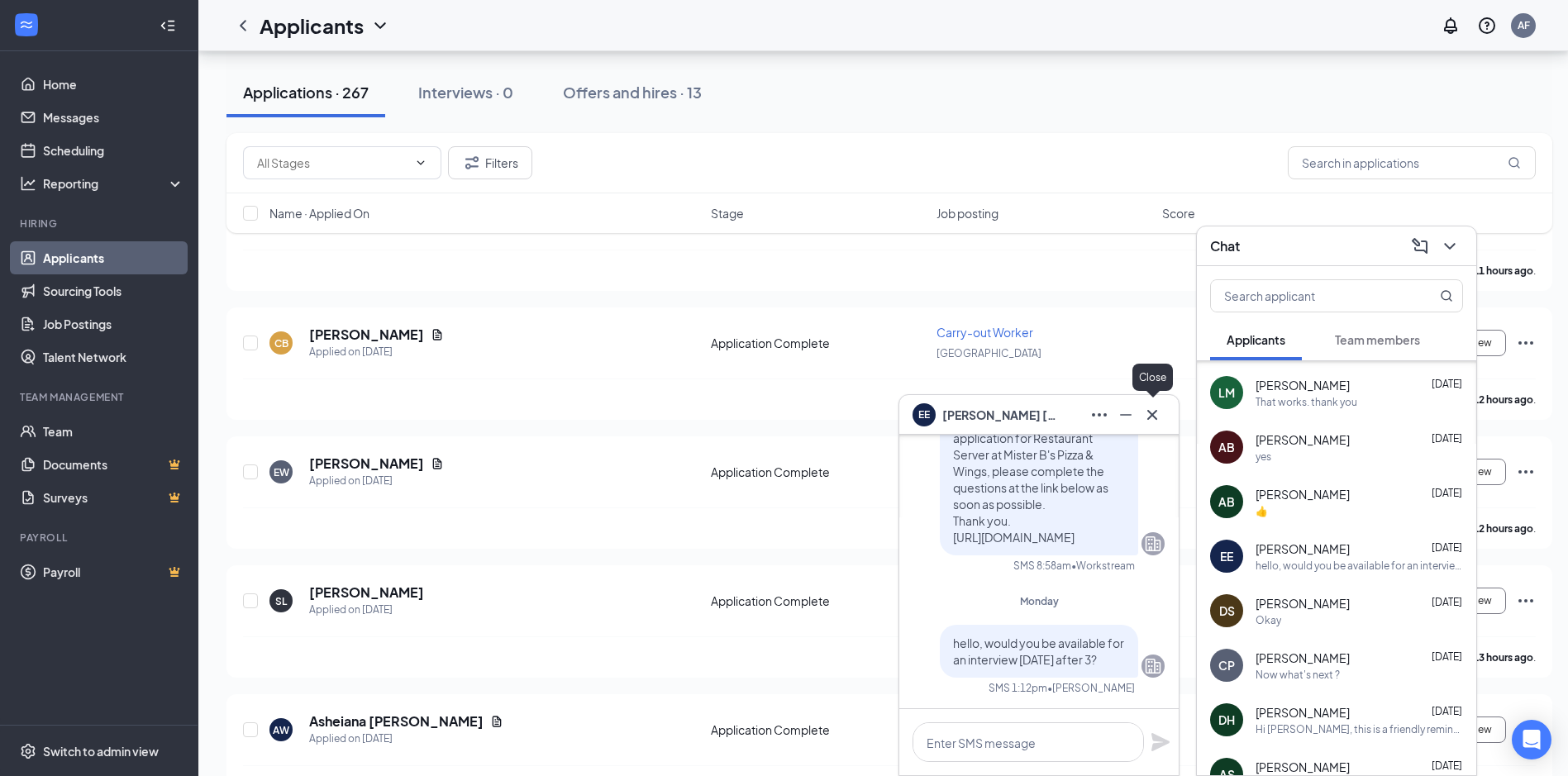
click at [1155, 420] on icon "Cross" at bounding box center [1152, 414] width 20 height 20
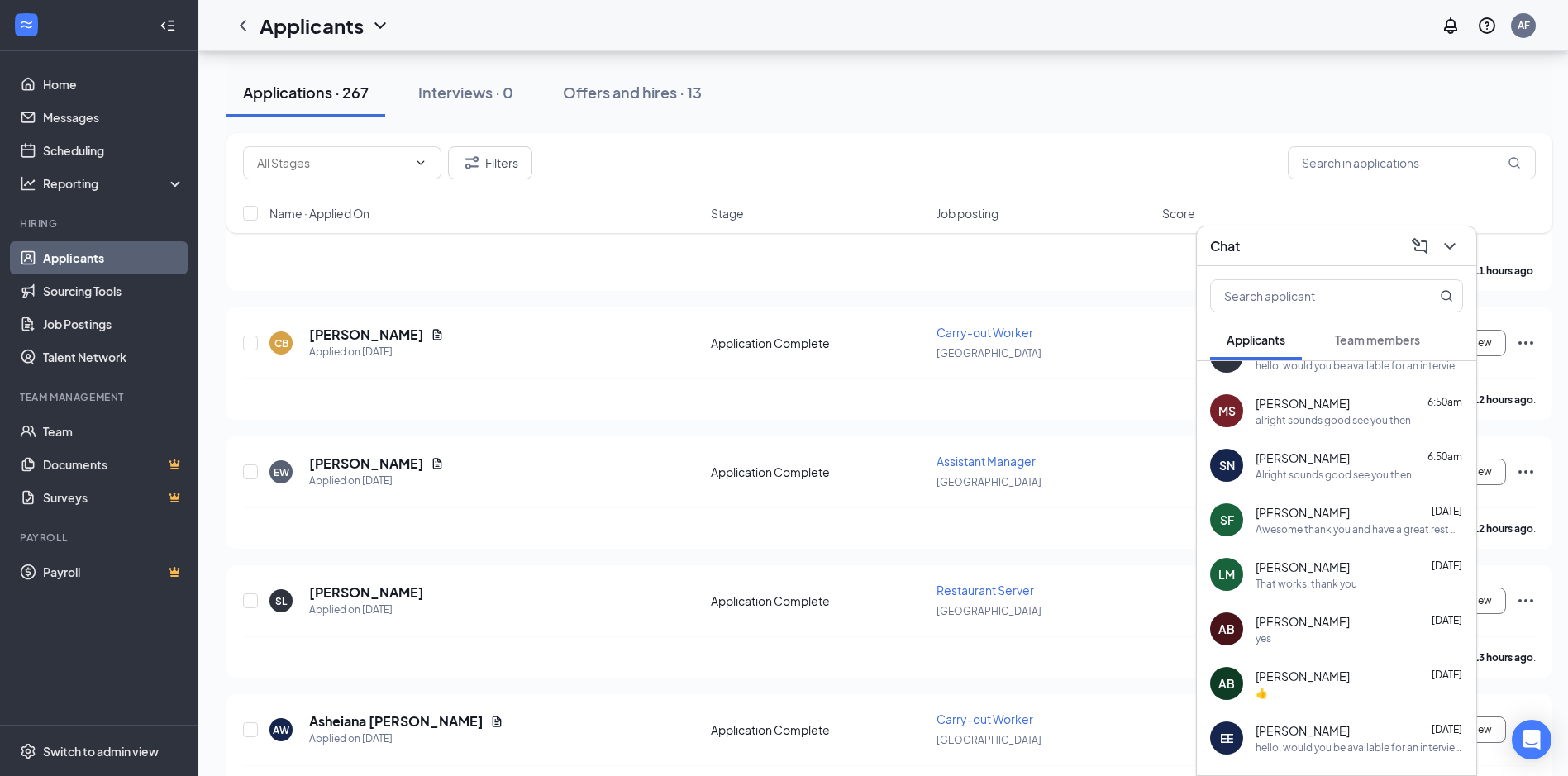
scroll to position [0, 0]
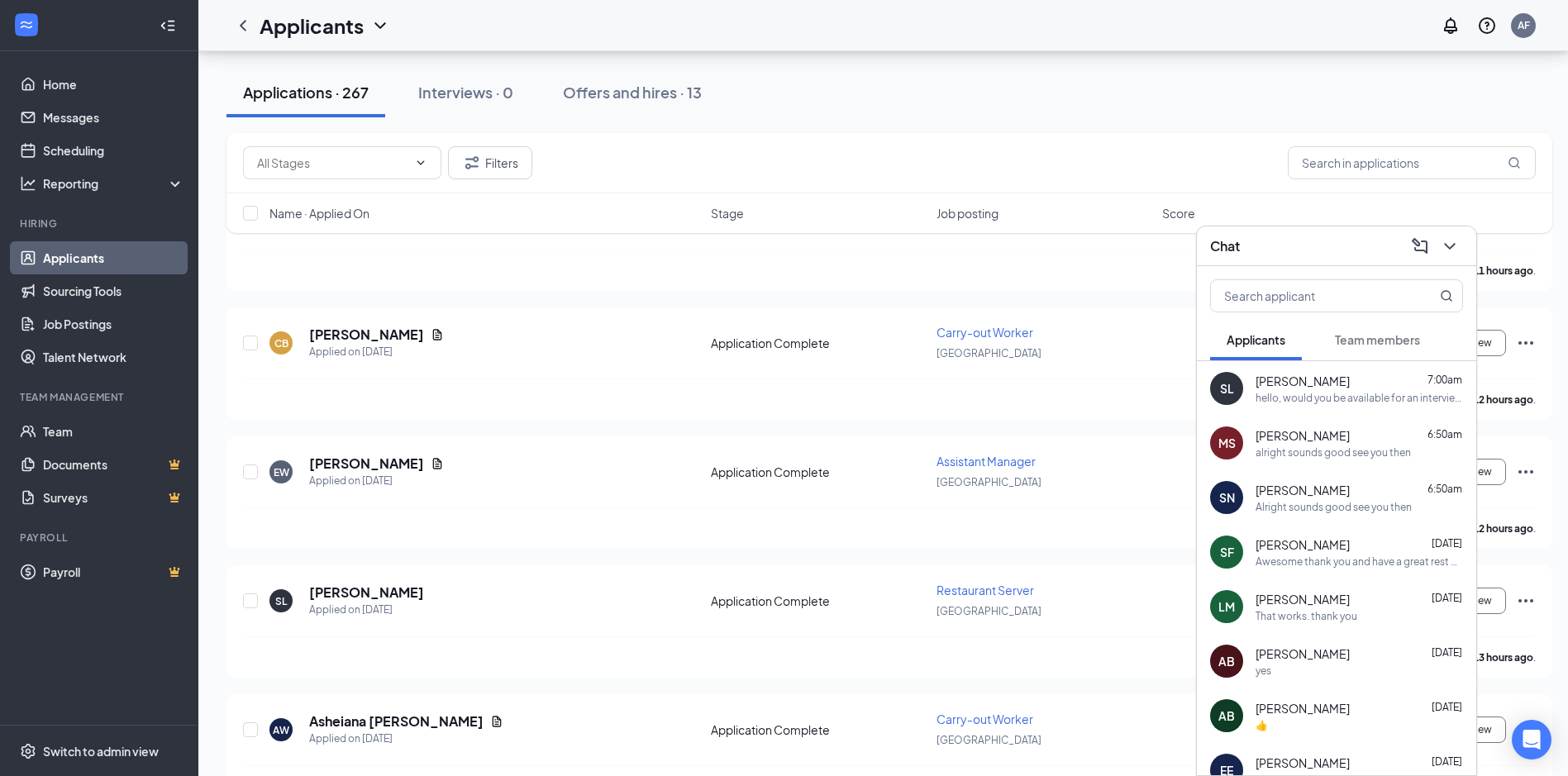
click at [1305, 626] on div "LM [PERSON_NAME] [DATE] That works. thank you" at bounding box center [1336, 607] width 280 height 55
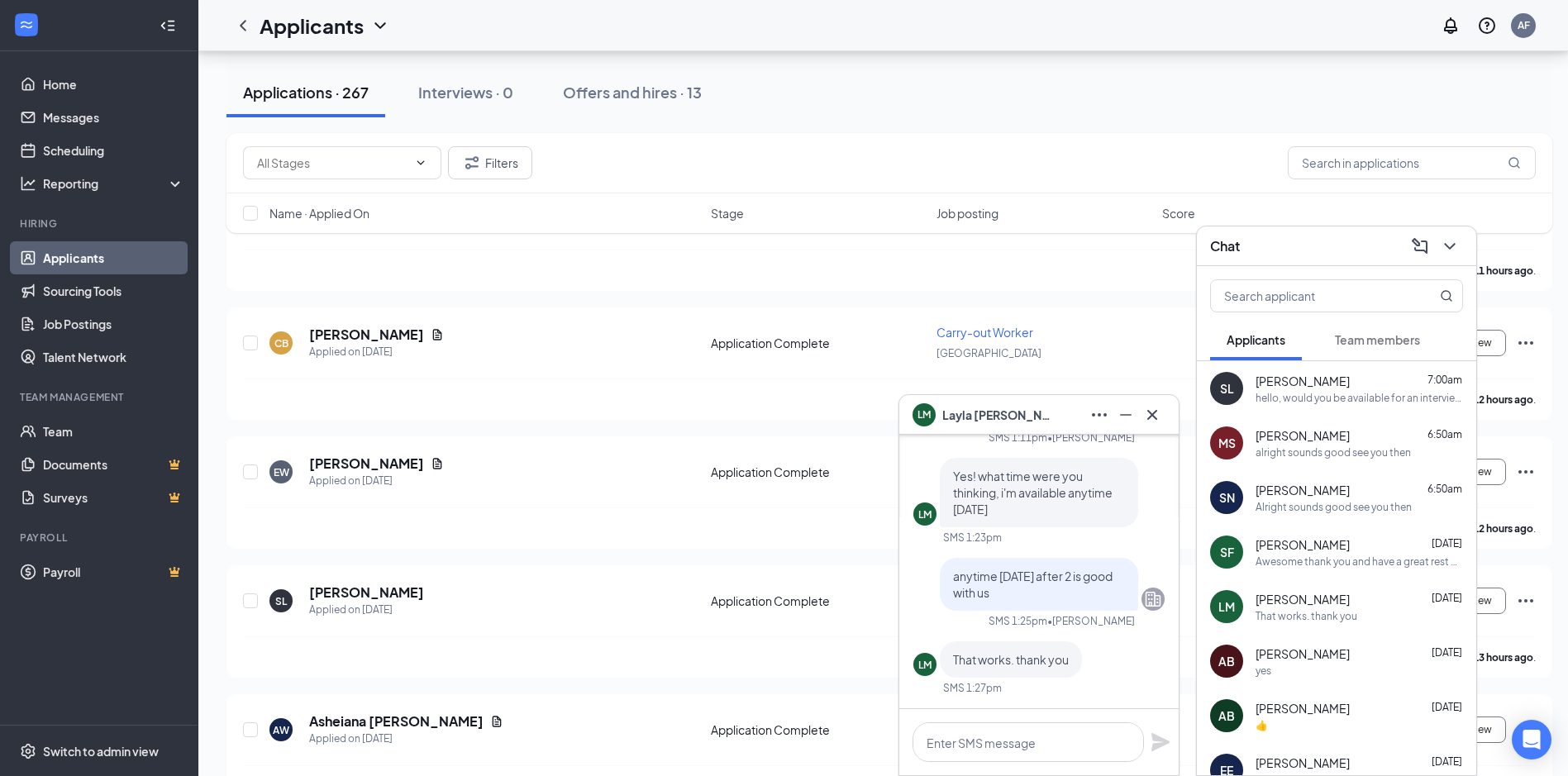
scroll to position [-392, 0]
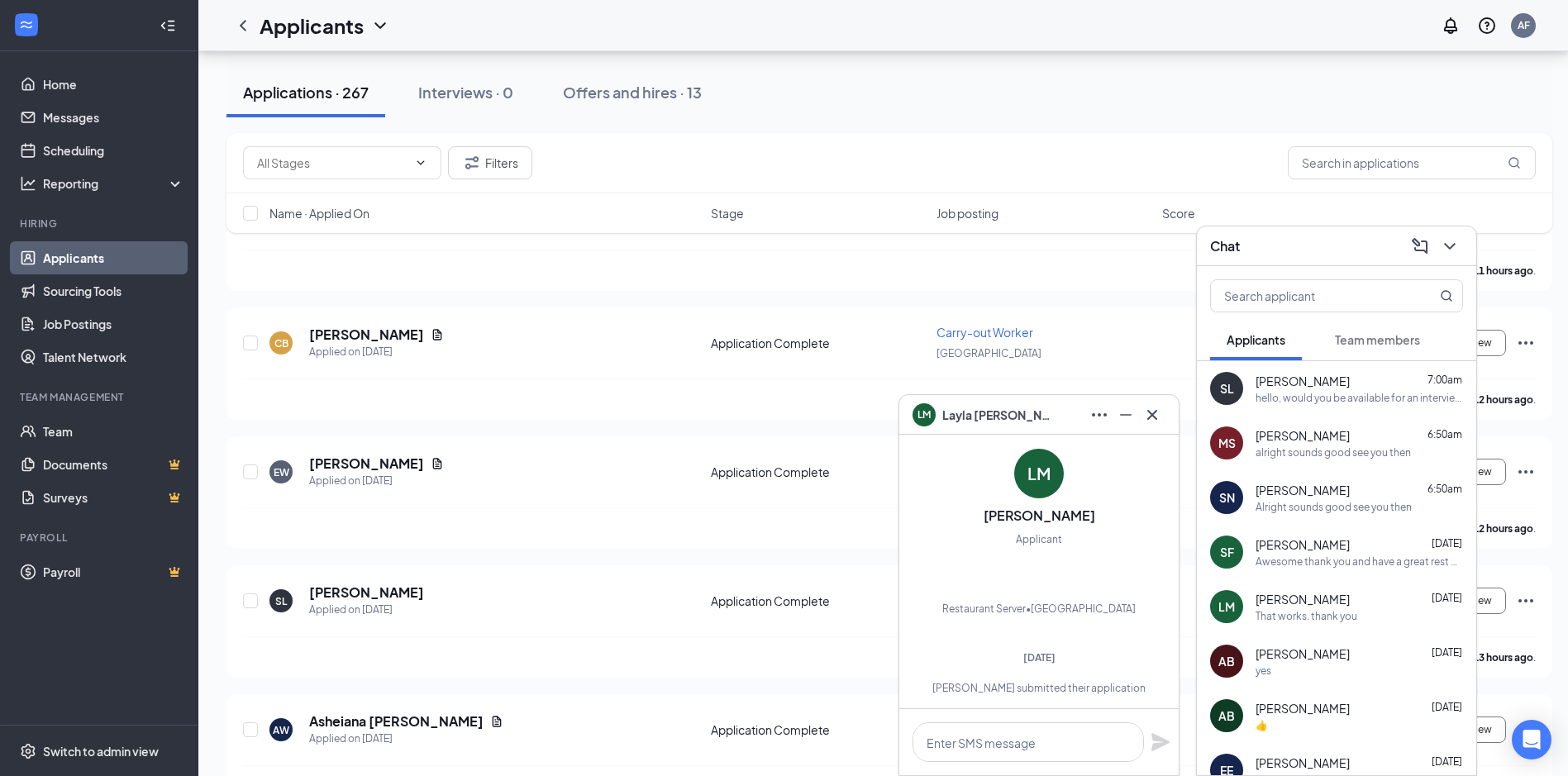
click at [1360, 681] on div "AB [PERSON_NAME] [DATE] yes" at bounding box center [1336, 661] width 280 height 55
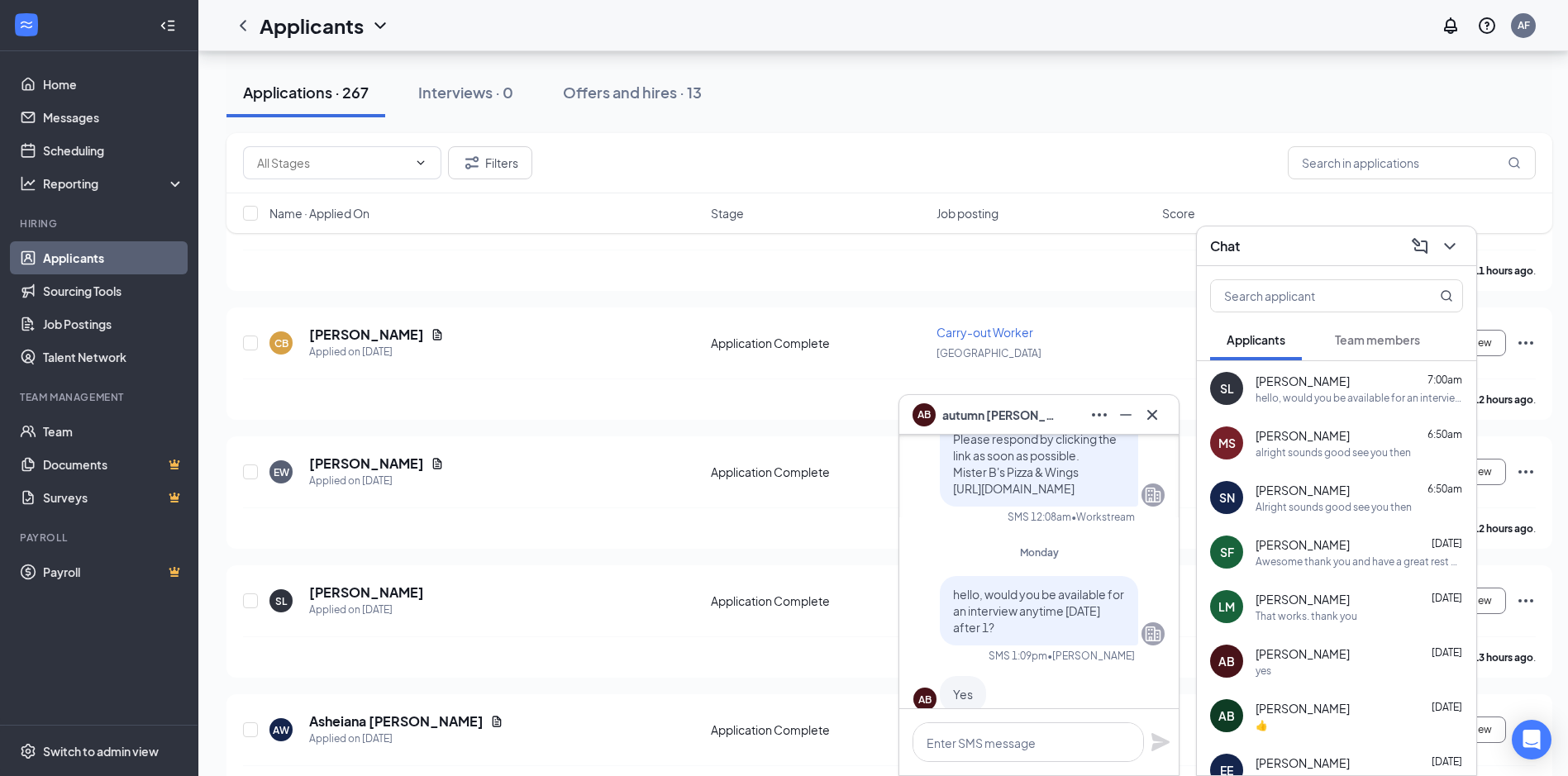
scroll to position [-661, 0]
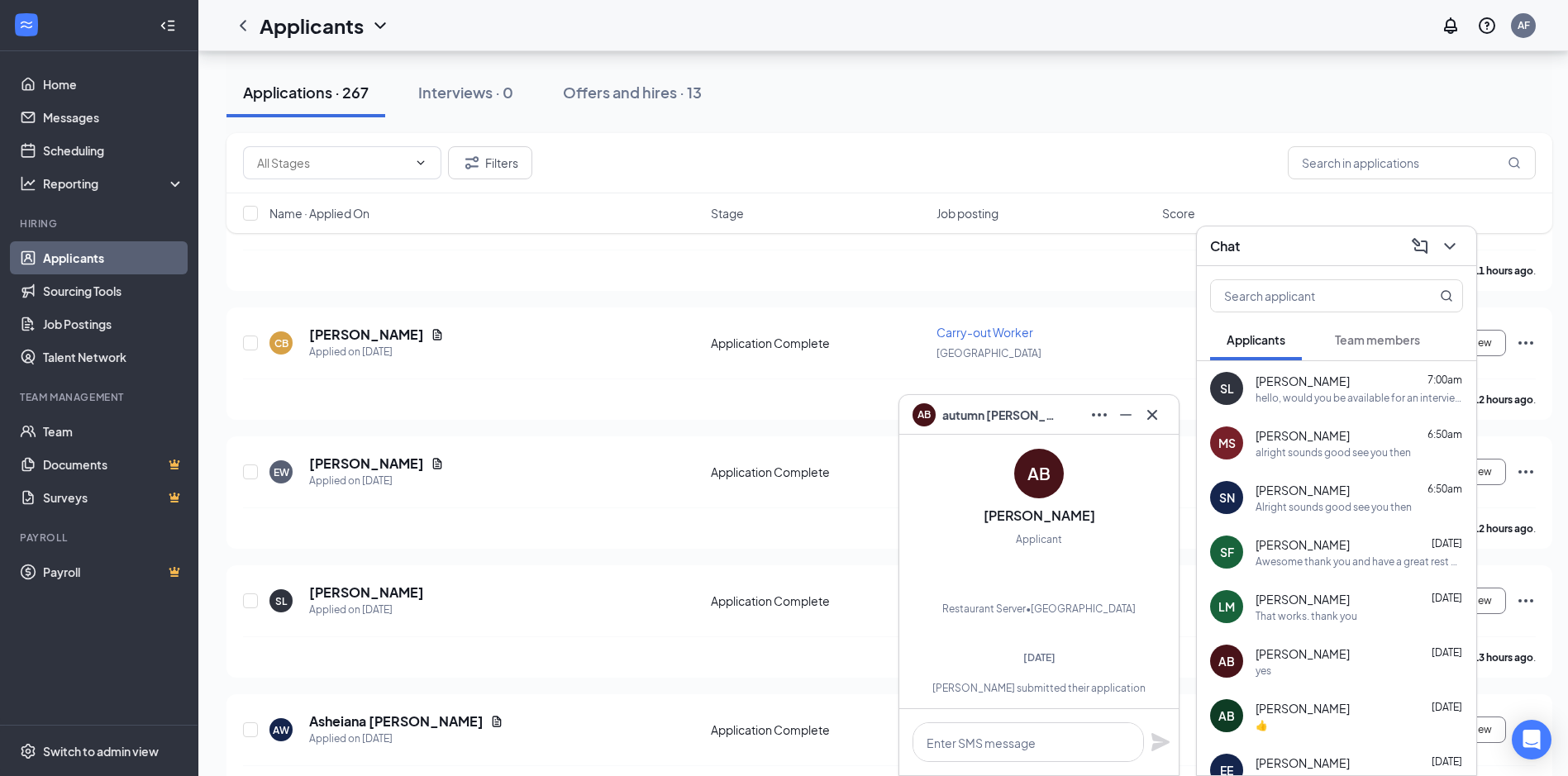
click at [1352, 612] on div "That works. thank you" at bounding box center [1306, 615] width 102 height 14
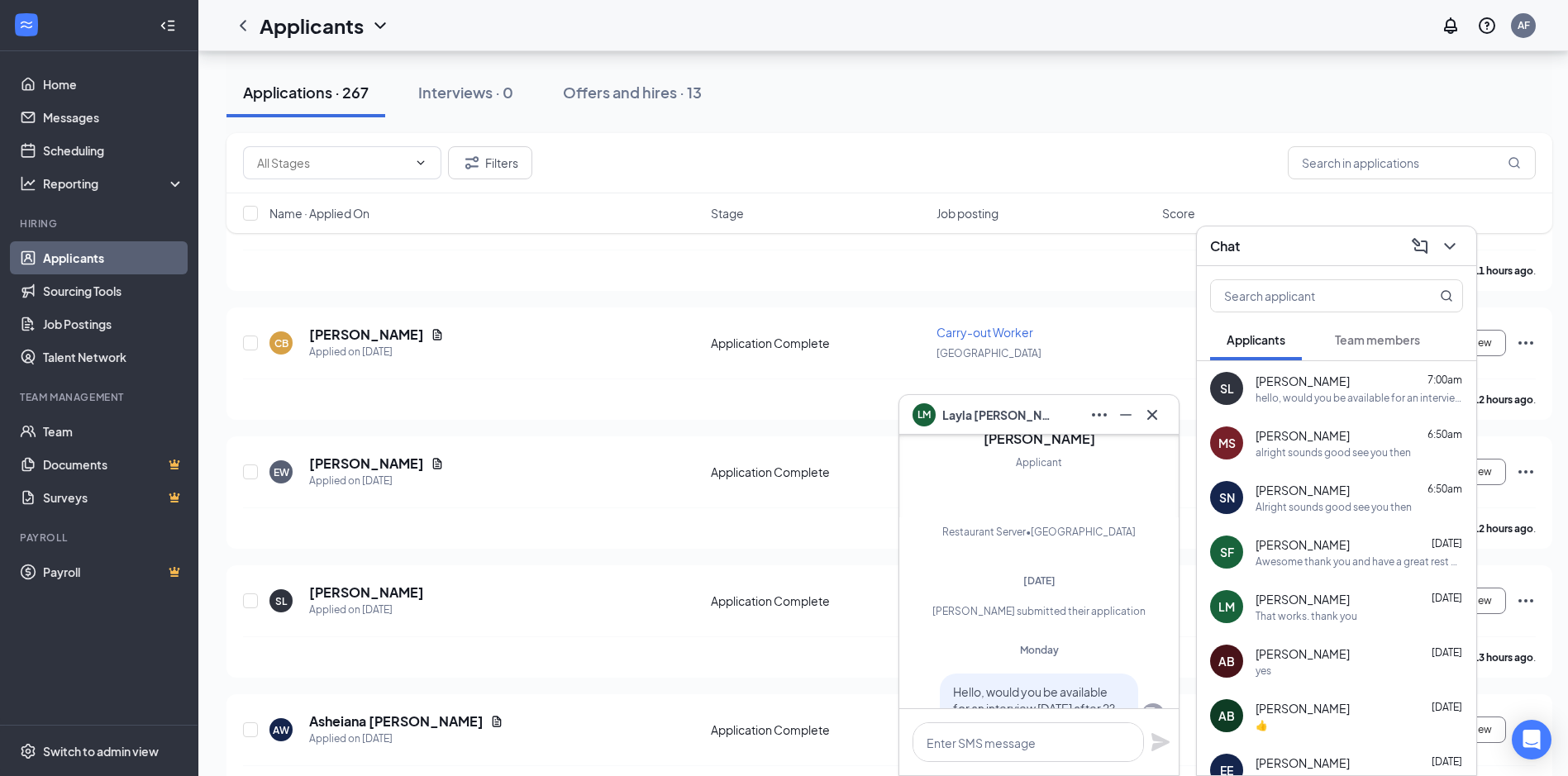
scroll to position [-392, 0]
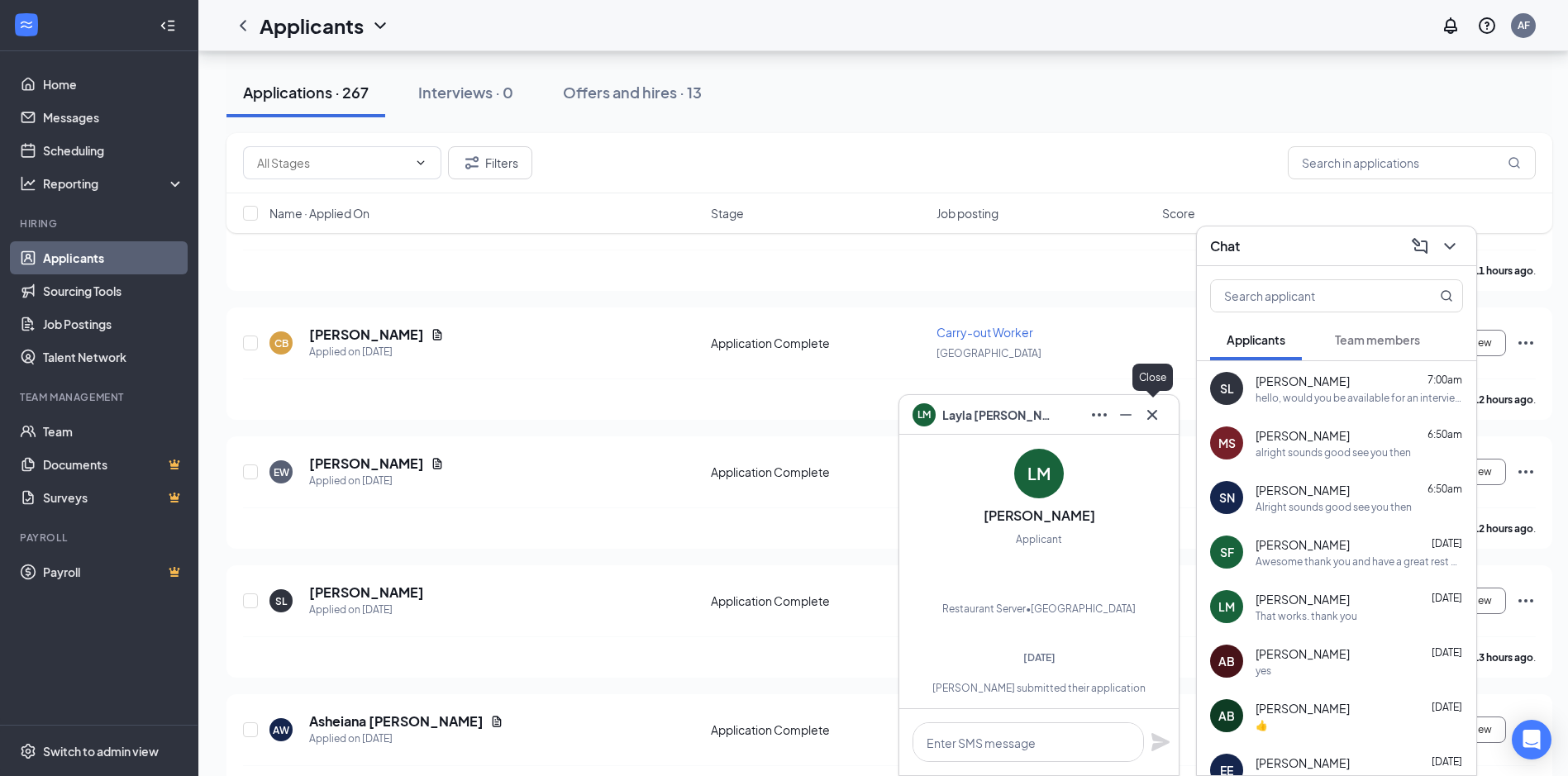
click at [1145, 412] on icon "Cross" at bounding box center [1152, 414] width 20 height 20
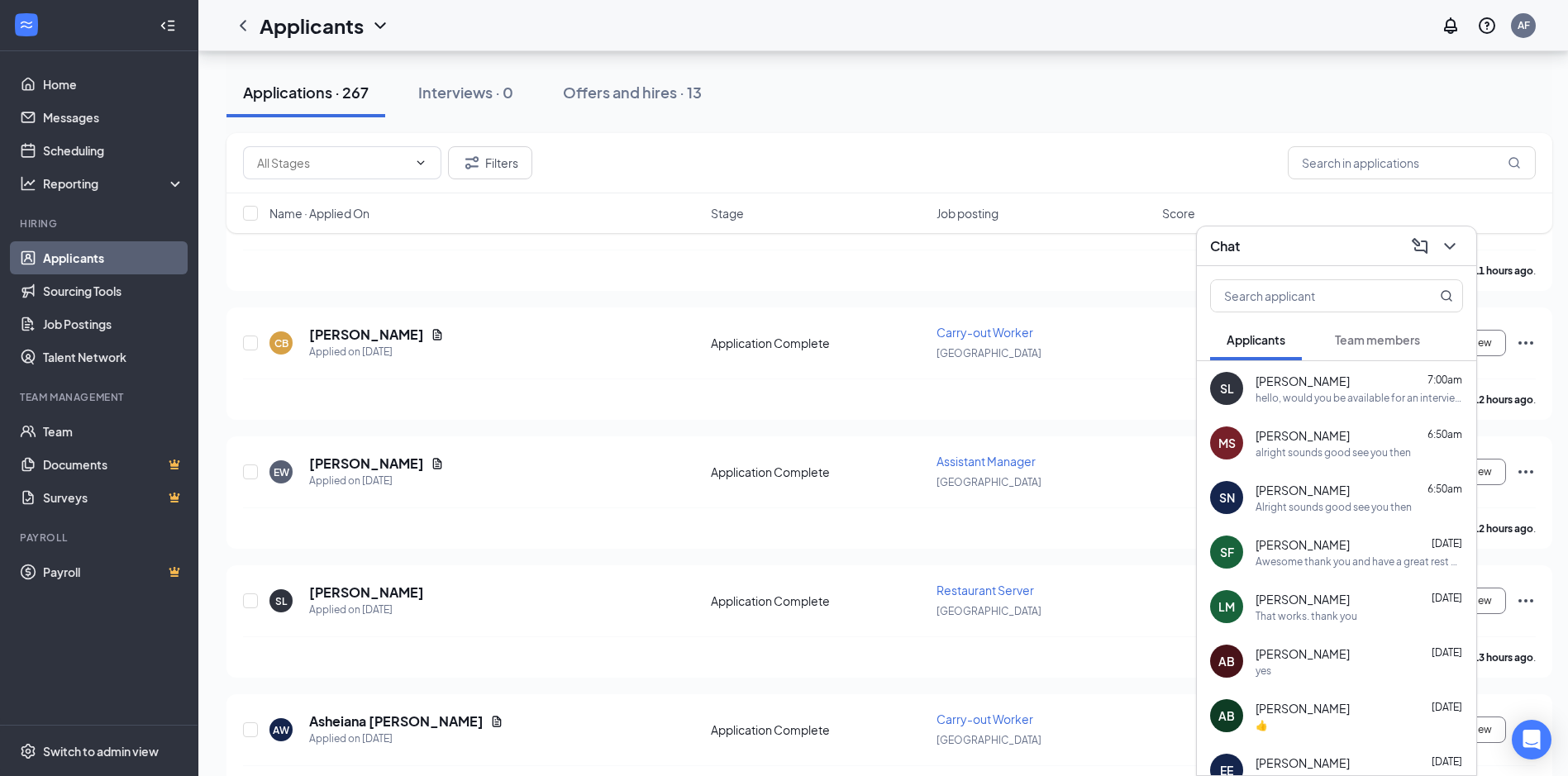
click at [1391, 568] on div "SF [PERSON_NAME] [DATE] Awesome thank you and have a great rest of your day" at bounding box center [1336, 552] width 280 height 55
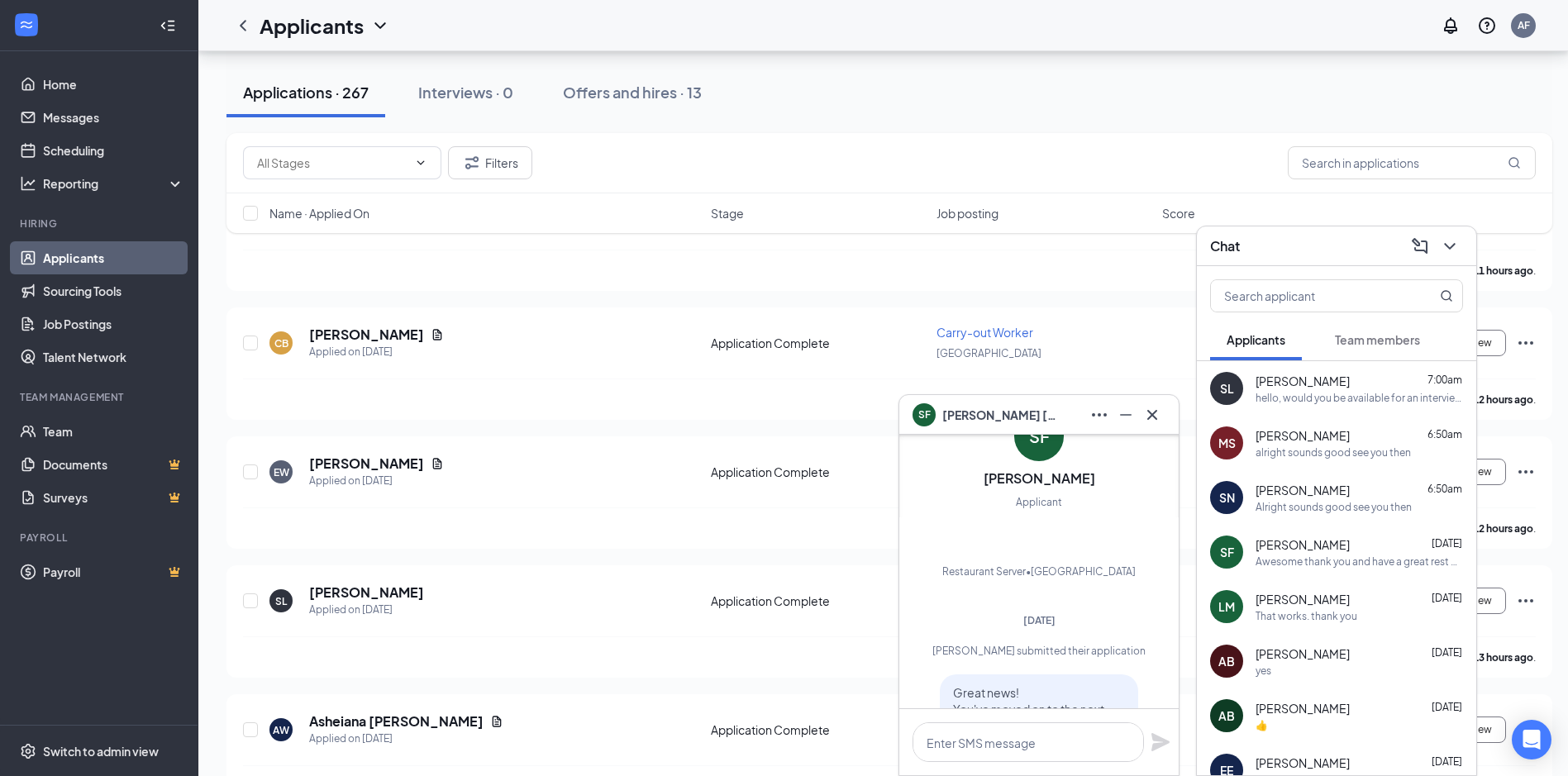
scroll to position [-953, 0]
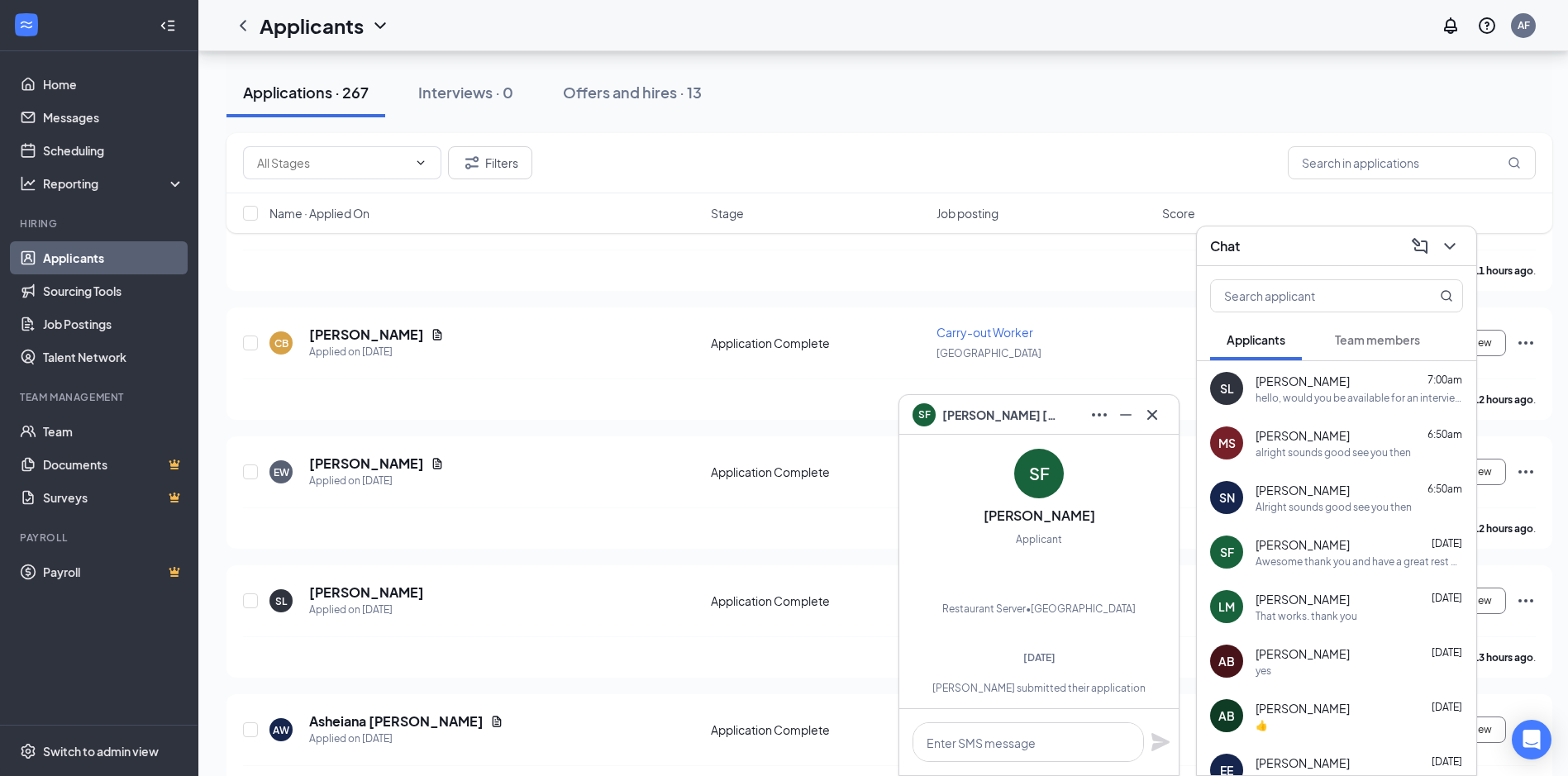
click at [1185, 4] on div "Applicants AF" at bounding box center [883, 25] width 1369 height 51
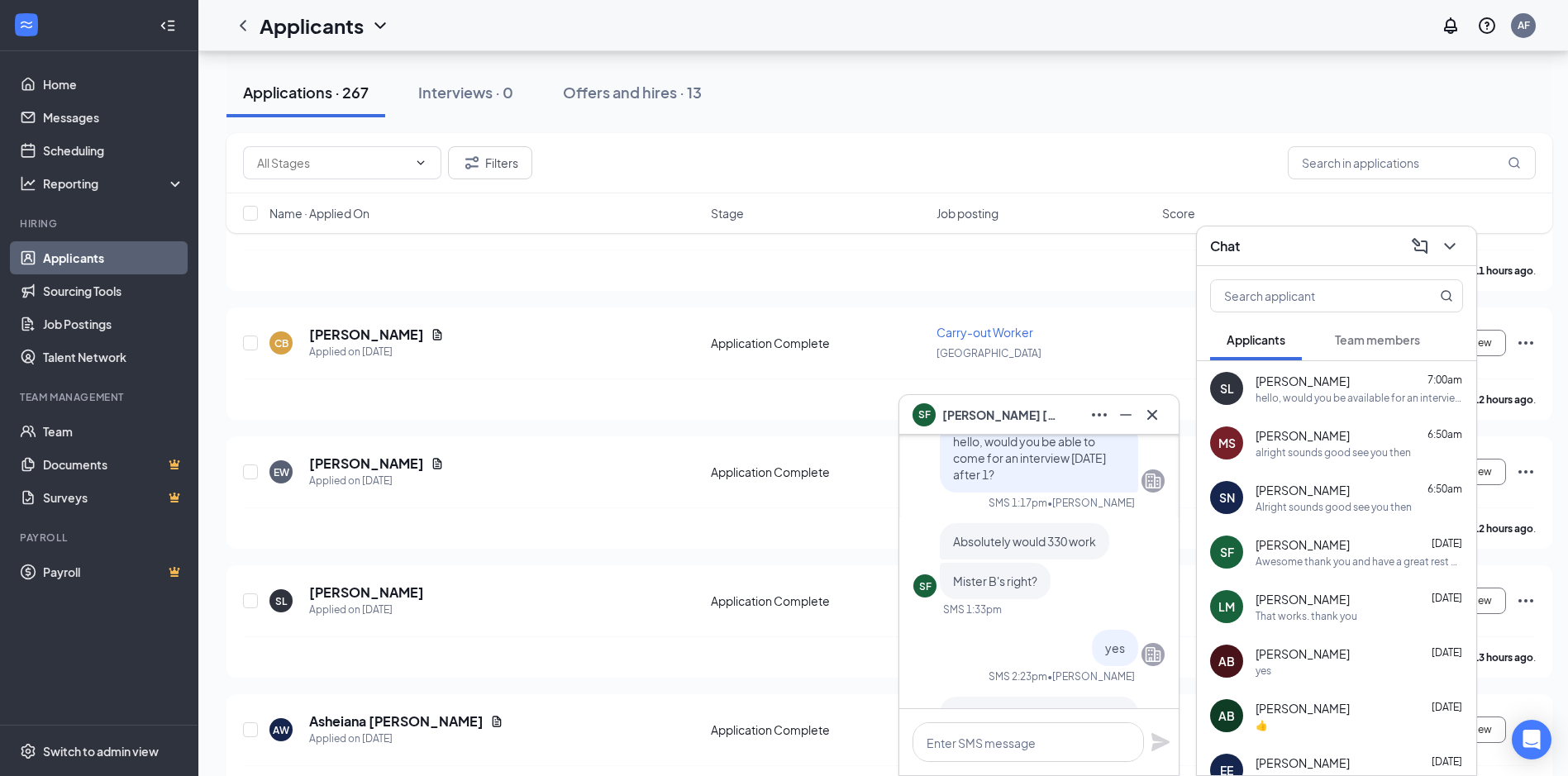
scroll to position [0, 0]
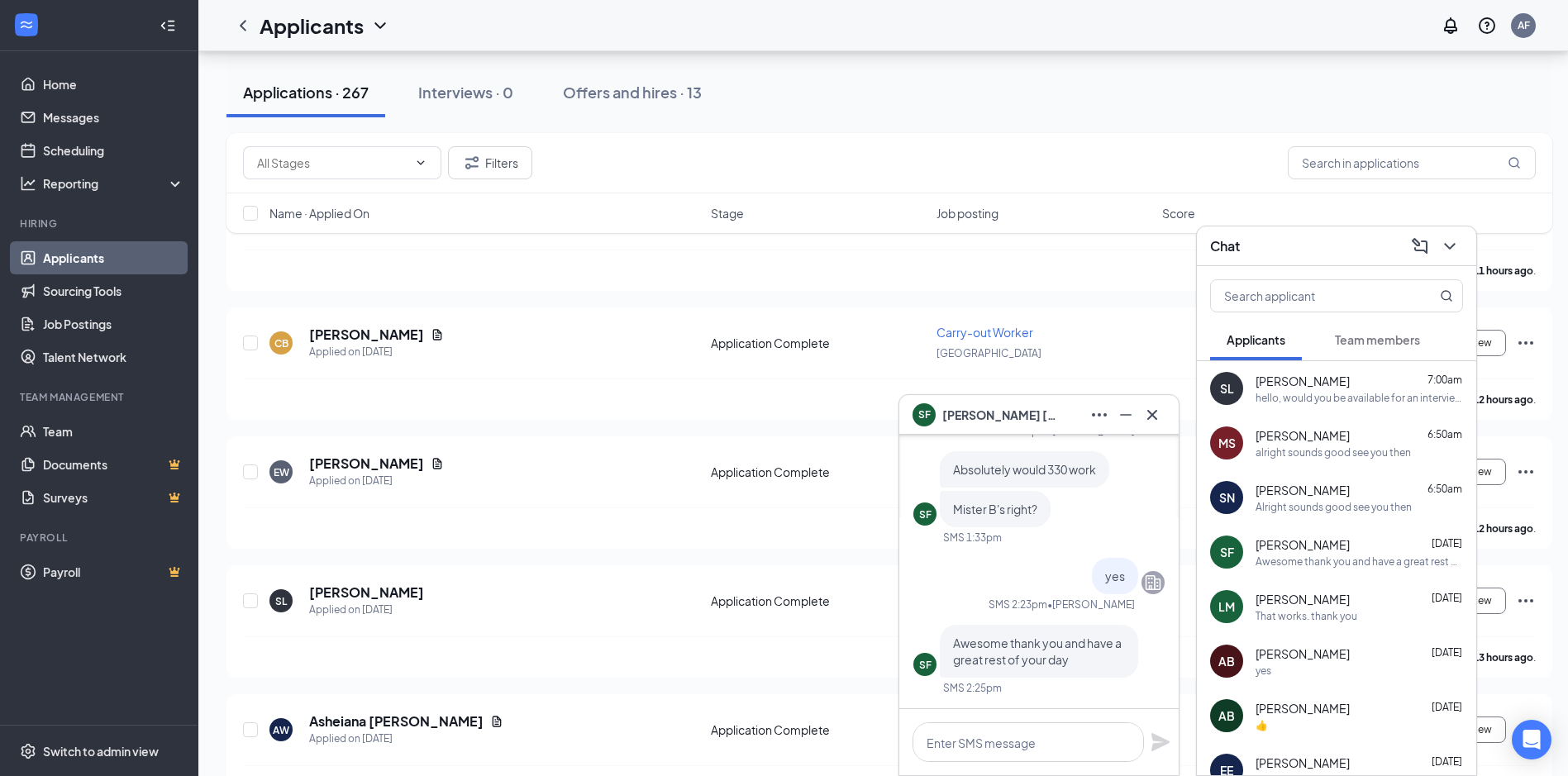
drag, startPoint x: 1367, startPoint y: 484, endPoint x: 1332, endPoint y: 499, distance: 38.1
click at [1370, 484] on div "[PERSON_NAME] 6:50am" at bounding box center [1359, 490] width 207 height 17
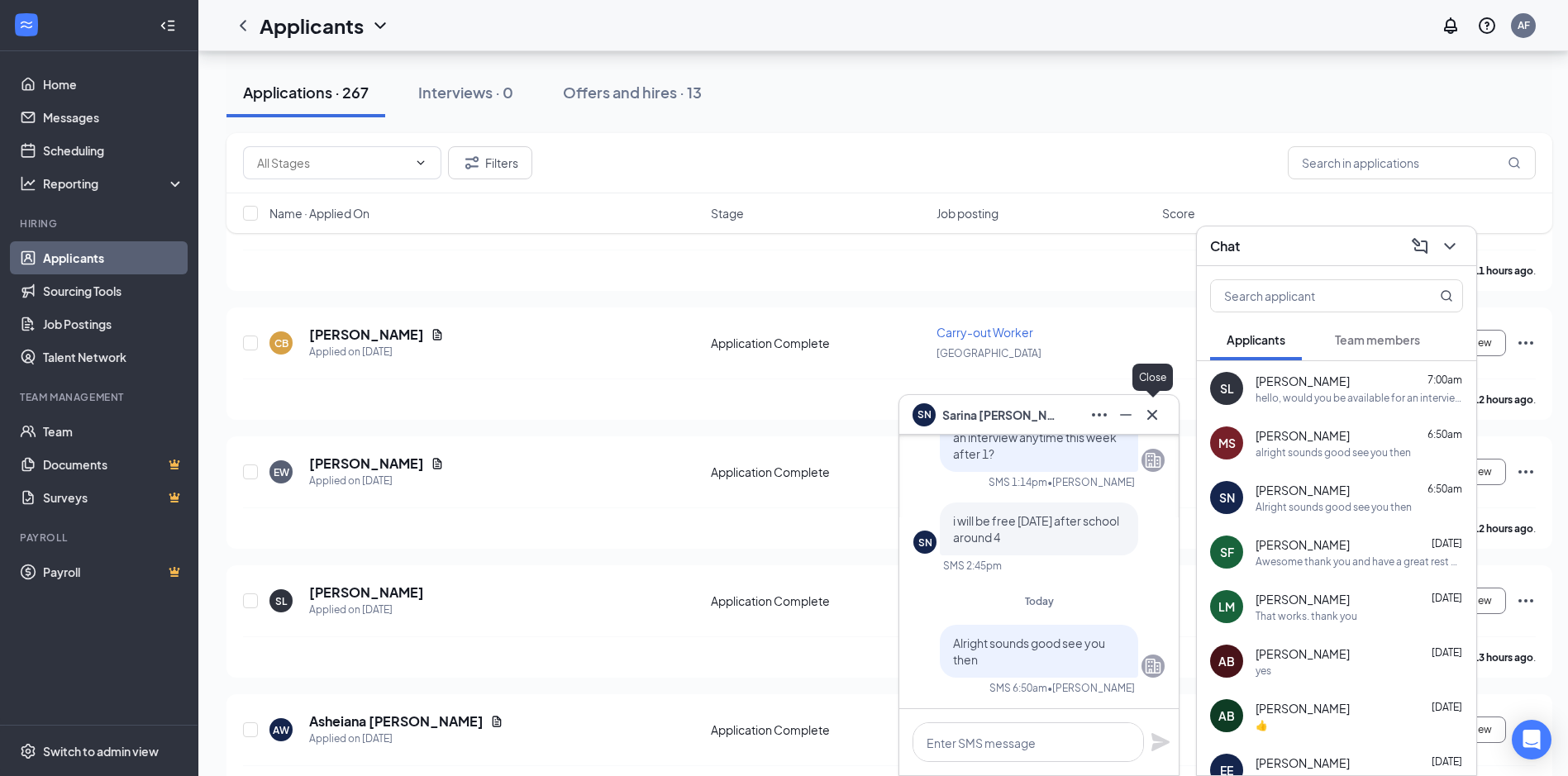
click at [1150, 411] on icon "Cross" at bounding box center [1152, 414] width 10 height 10
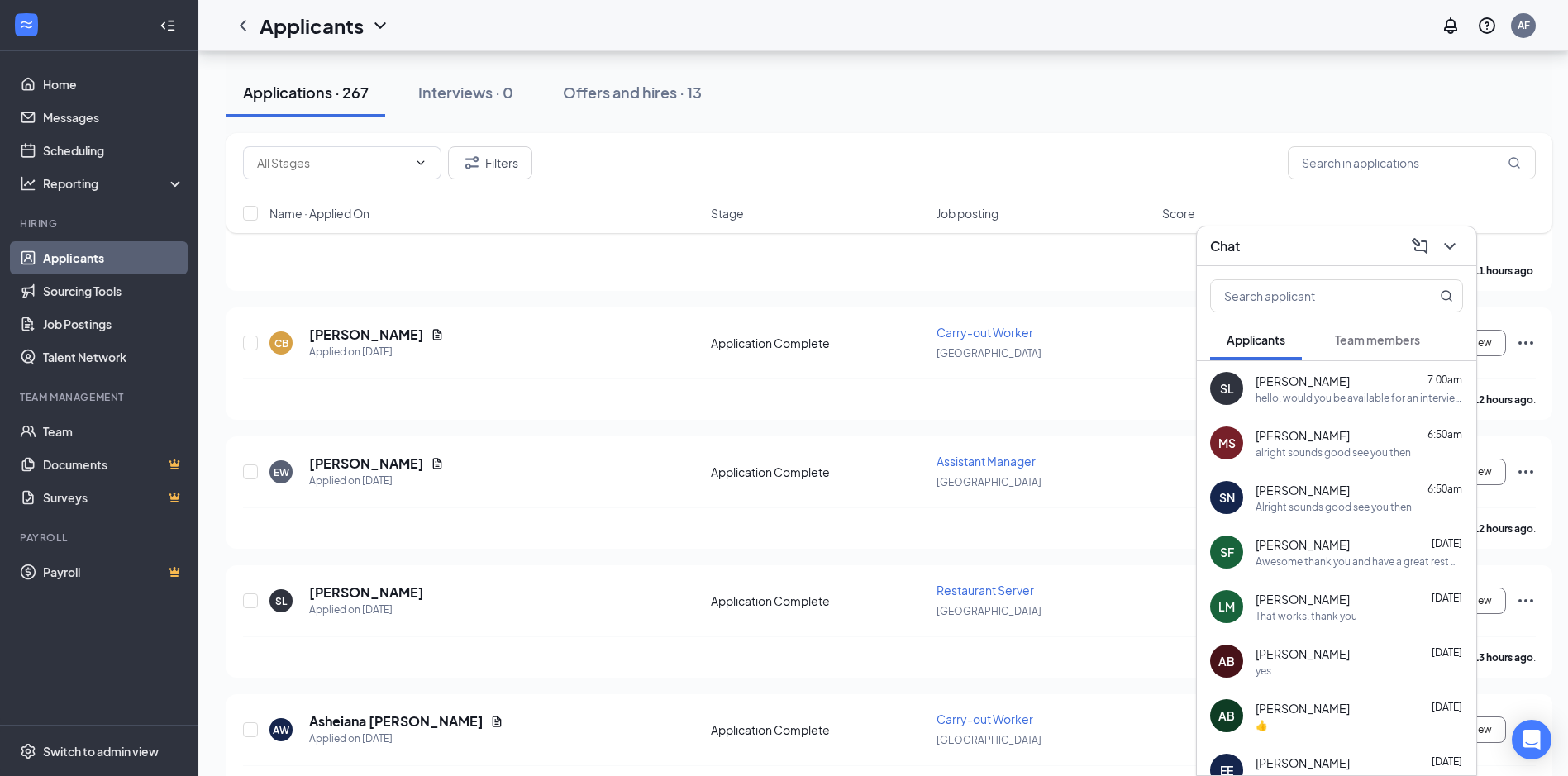
click at [1363, 442] on div "[PERSON_NAME] 6:50am" at bounding box center [1359, 436] width 207 height 17
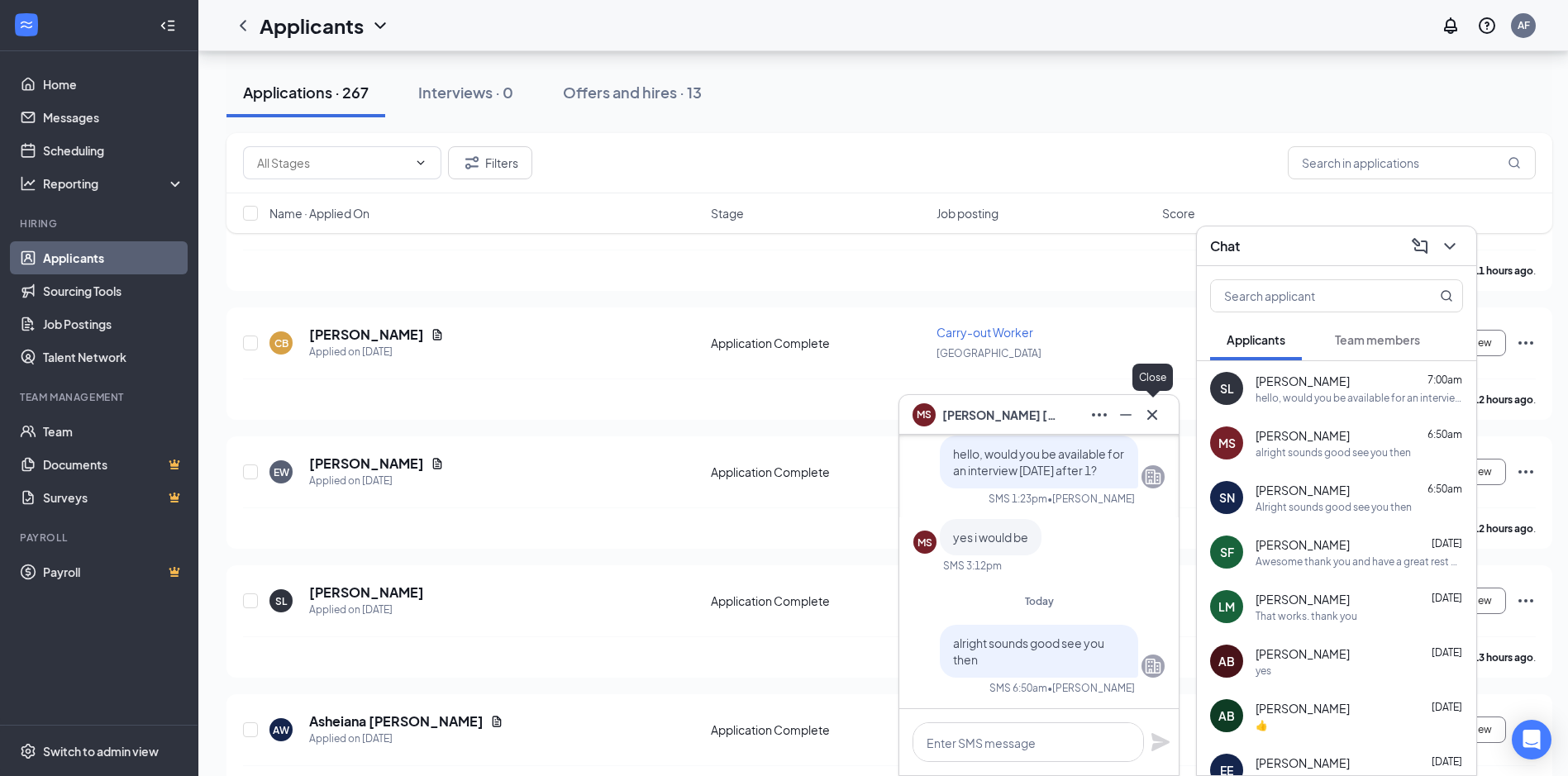
click at [1160, 405] on icon "Cross" at bounding box center [1152, 414] width 20 height 20
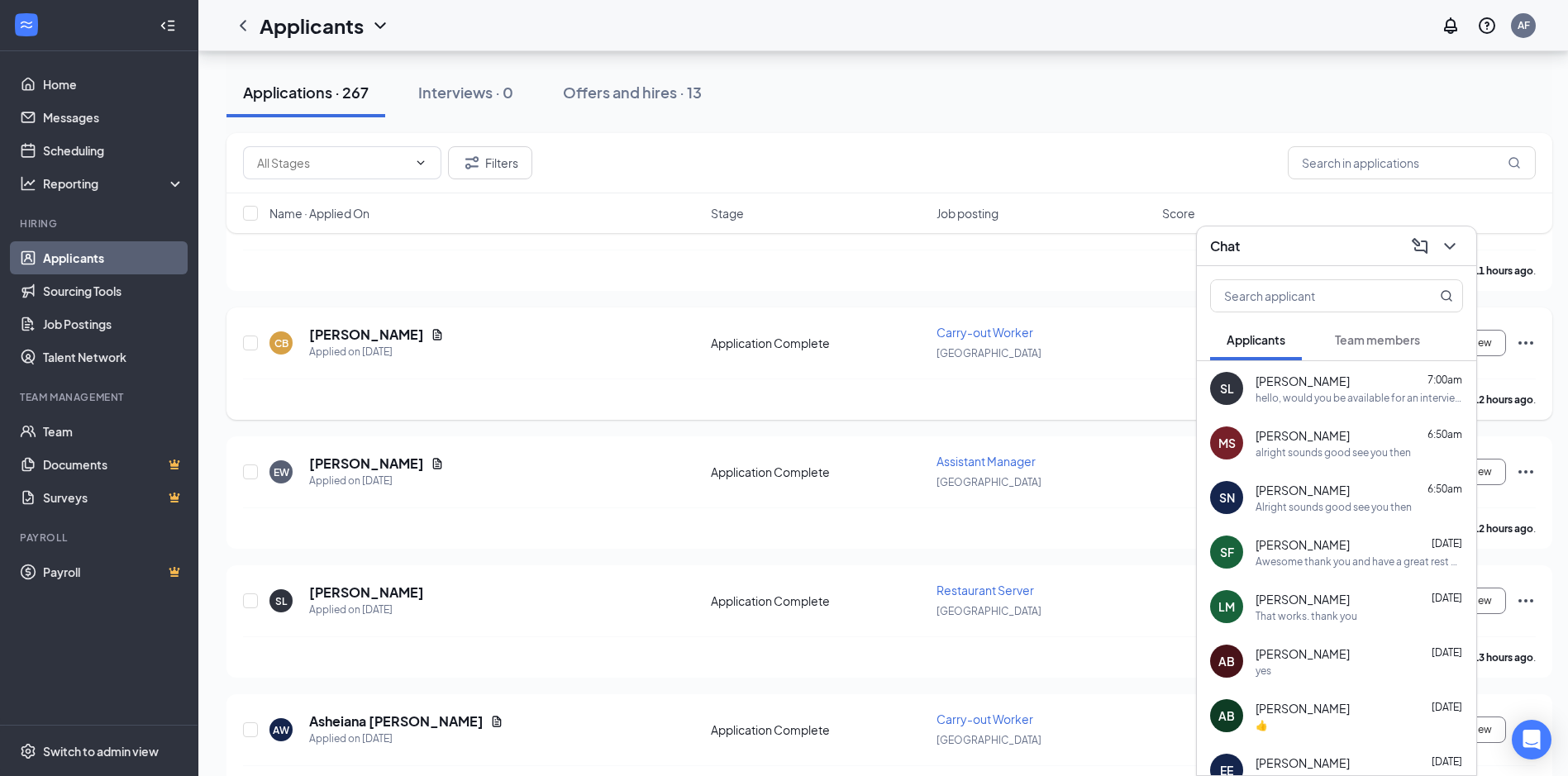
click at [1136, 379] on div "[PERSON_NAME] has applied more than 12 hours ago ." at bounding box center [888, 399] width 1292 height 41
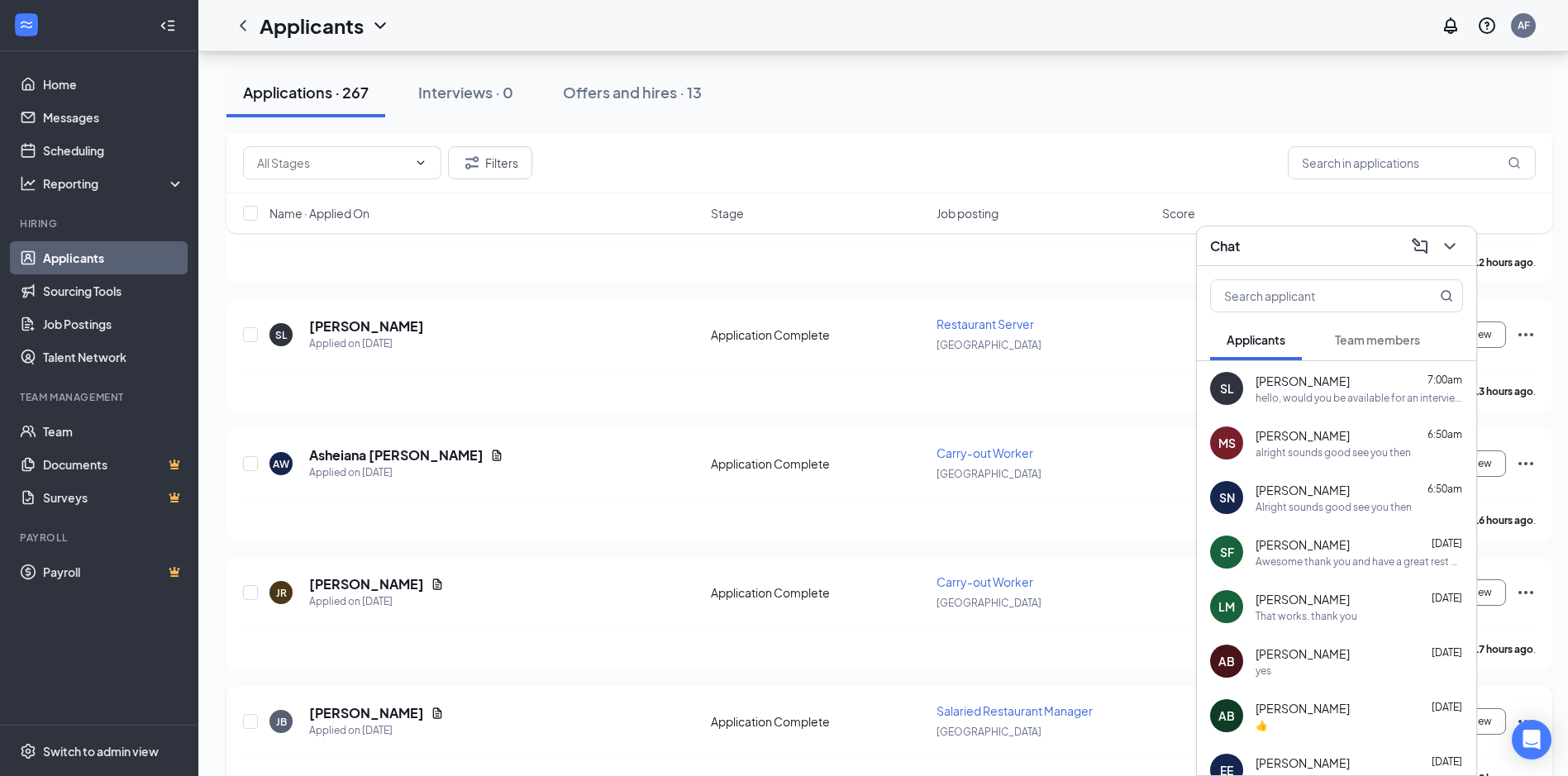
scroll to position [661, 0]
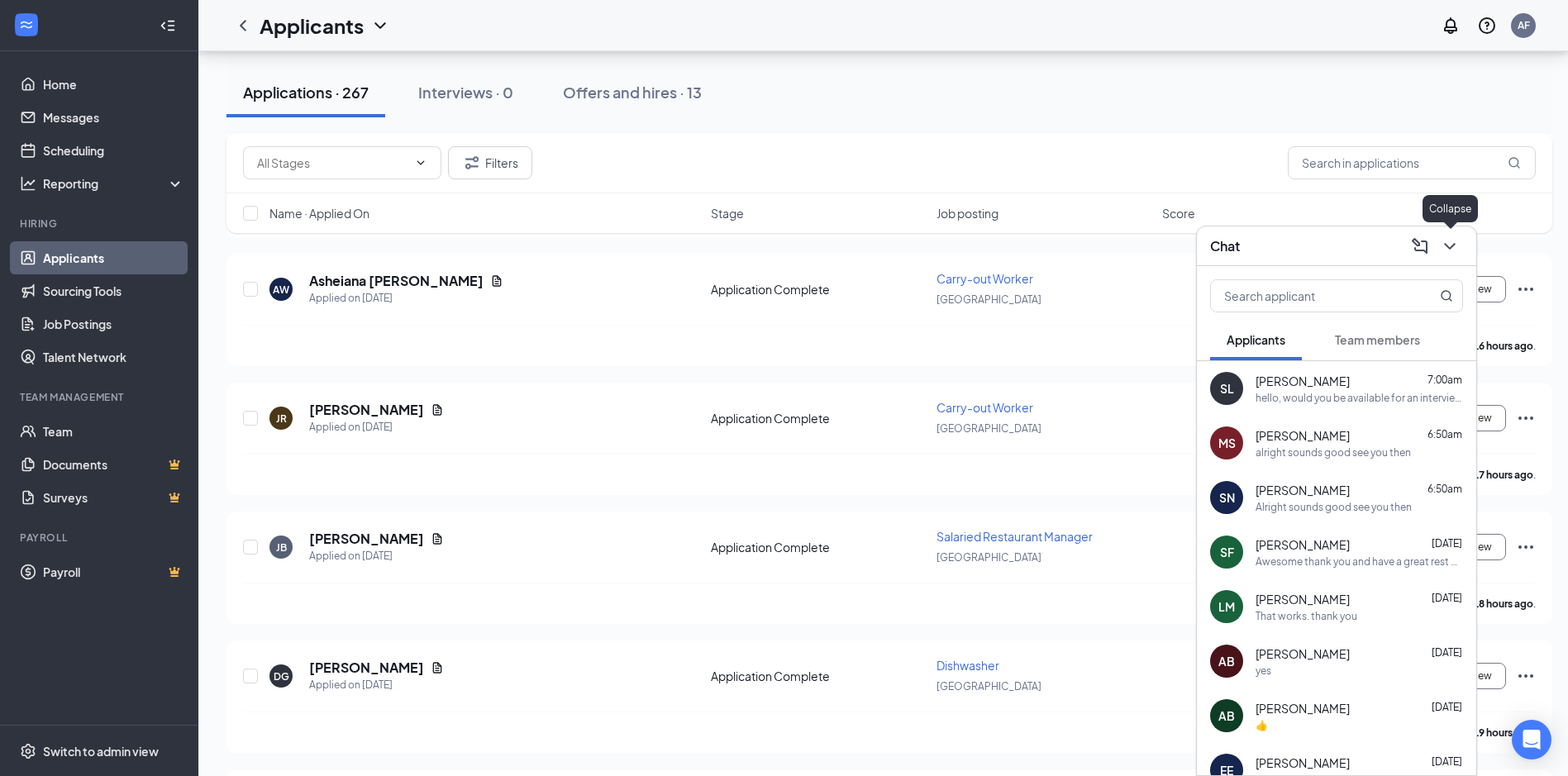
click at [1452, 257] on button at bounding box center [1449, 246] width 26 height 26
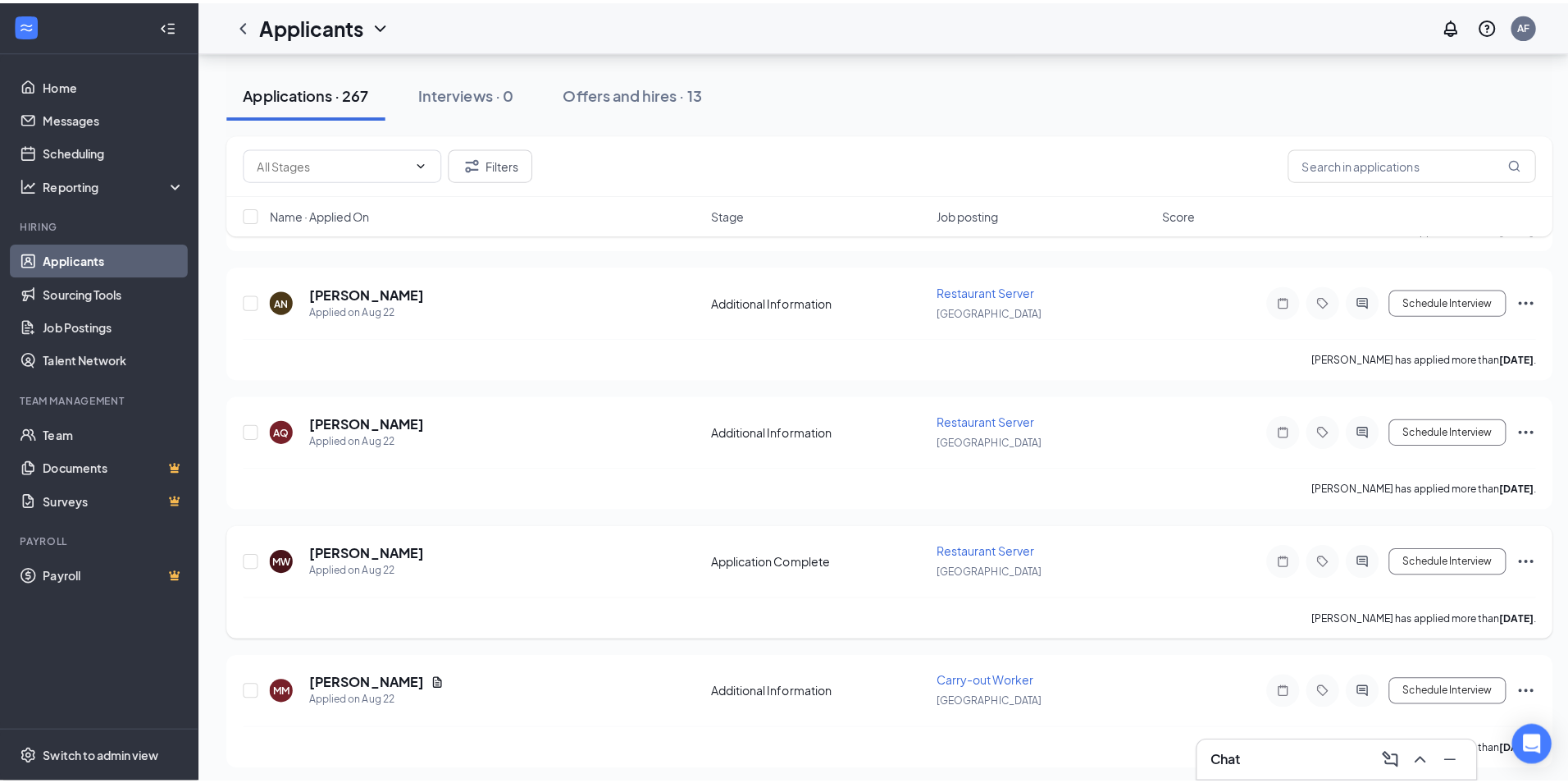
scroll to position [2626, 0]
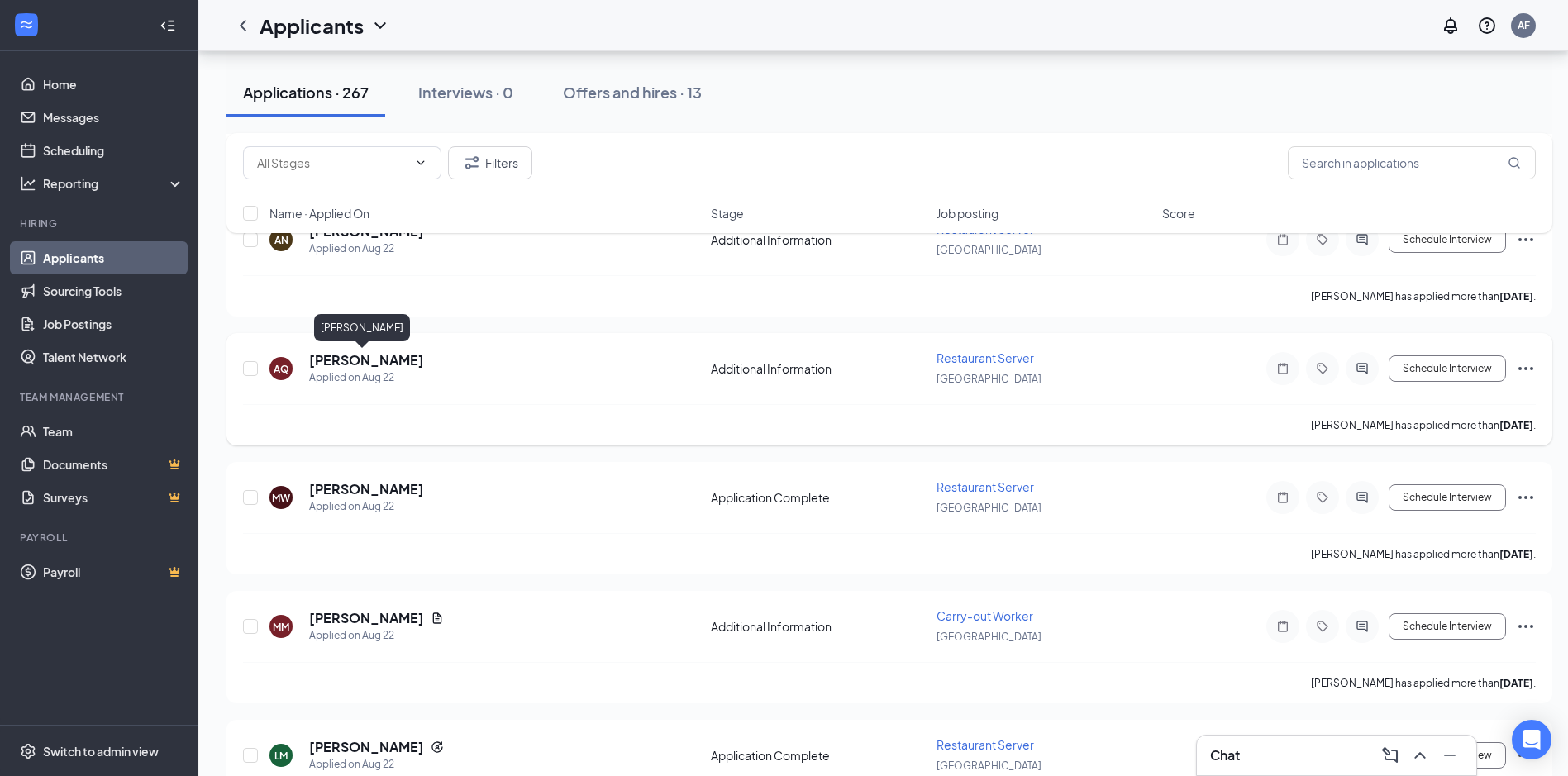
click at [386, 361] on h5 "[PERSON_NAME]" at bounding box center [366, 359] width 115 height 18
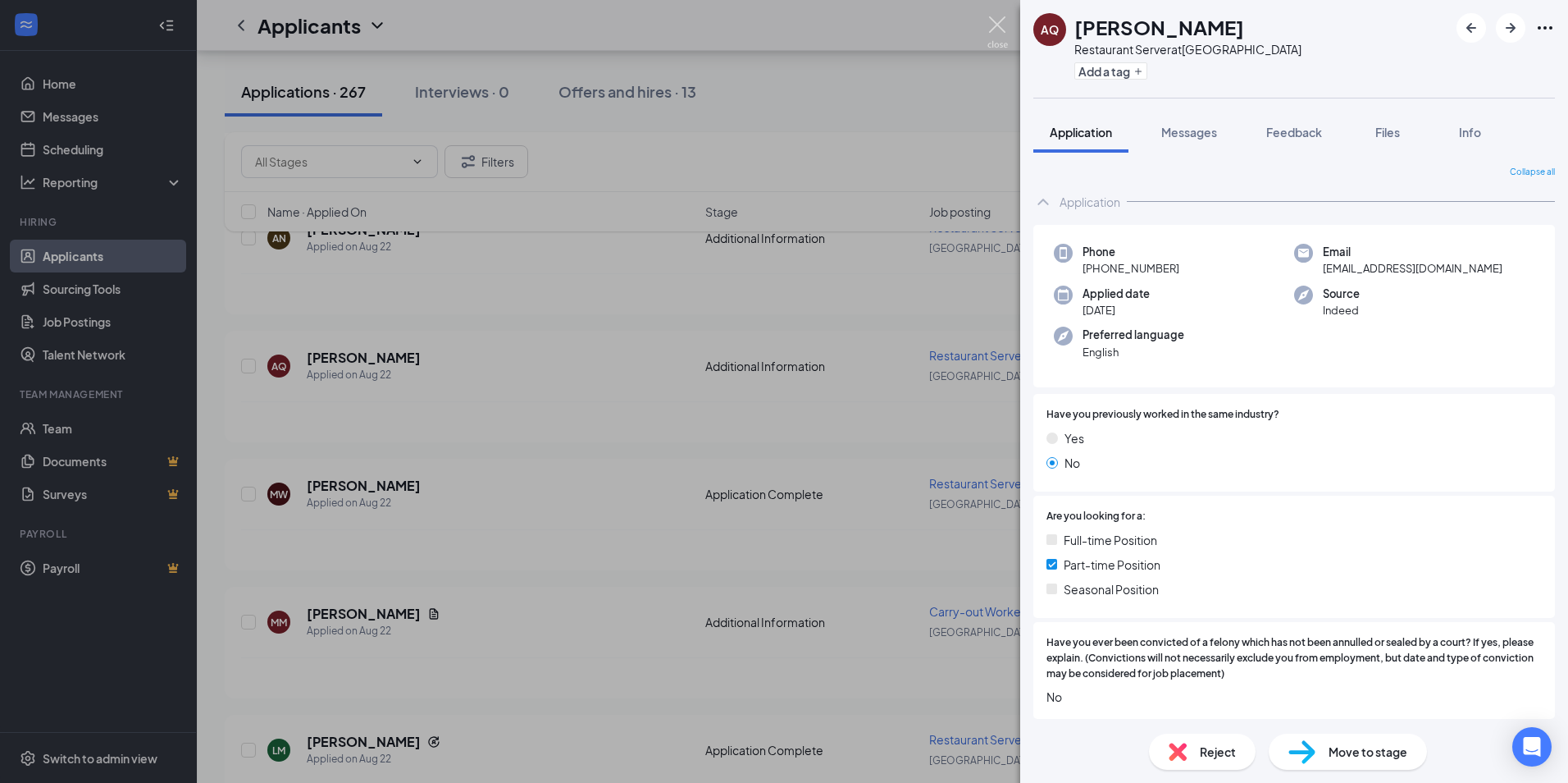
click at [988, 38] on img at bounding box center [997, 33] width 21 height 32
